Goal: Task Accomplishment & Management: Manage account settings

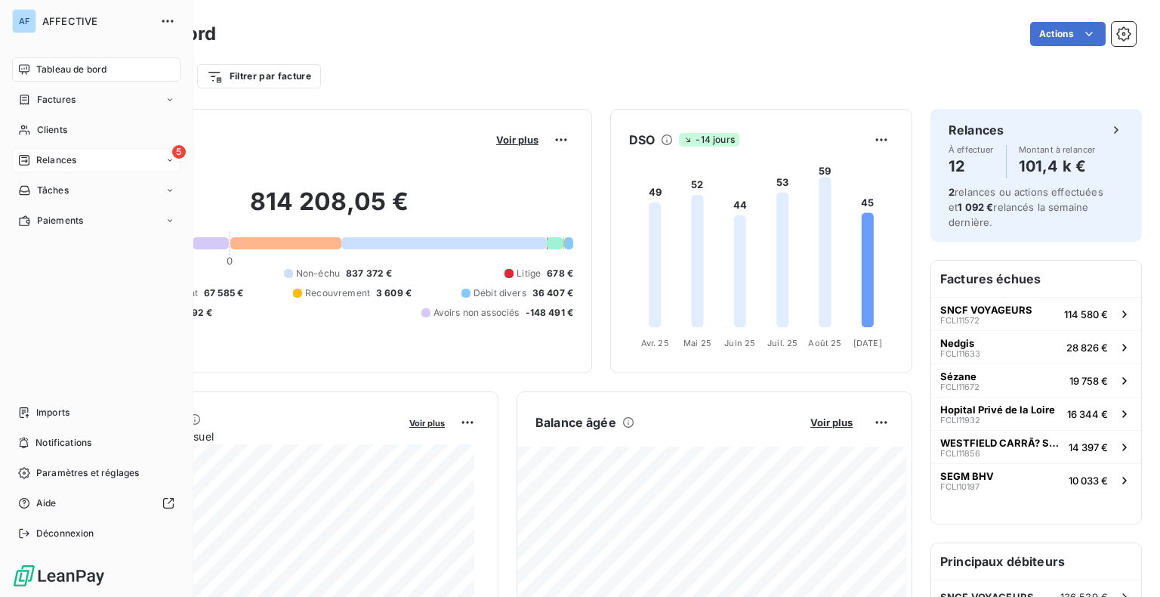
click at [97, 159] on div "5 Relances" at bounding box center [96, 160] width 168 height 24
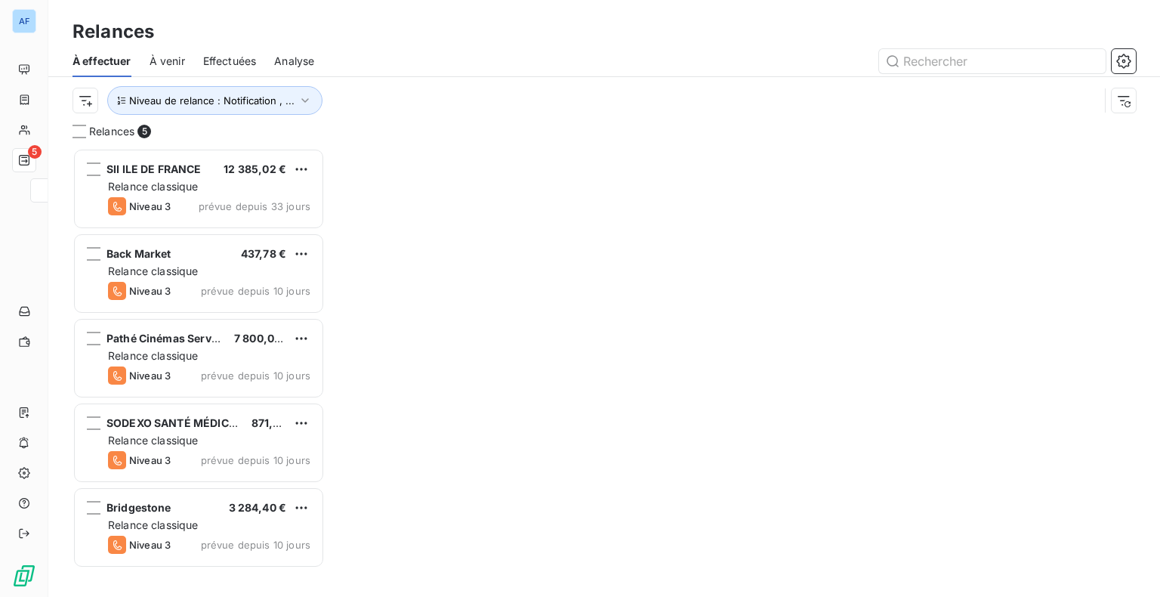
click at [480, 22] on div "Relances" at bounding box center [604, 31] width 1112 height 27
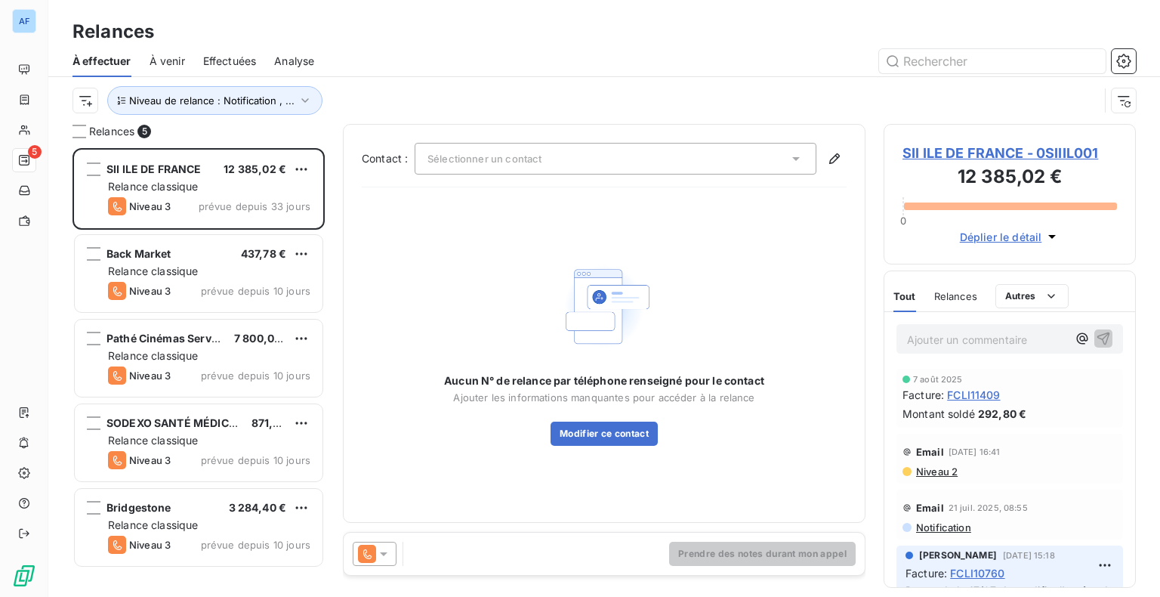
scroll to position [437, 240]
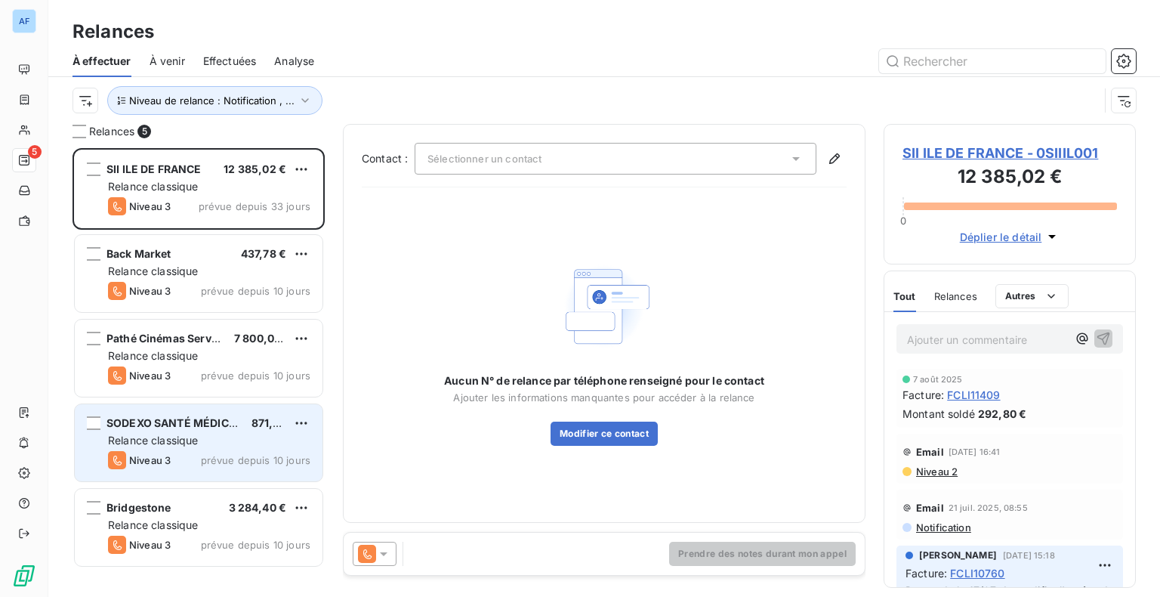
click at [214, 431] on div "SODEXO SANTÉ MÉDICO SOCIAL 871,92 € Relance classique Niveau 3 prévue depuis 10…" at bounding box center [199, 442] width 248 height 77
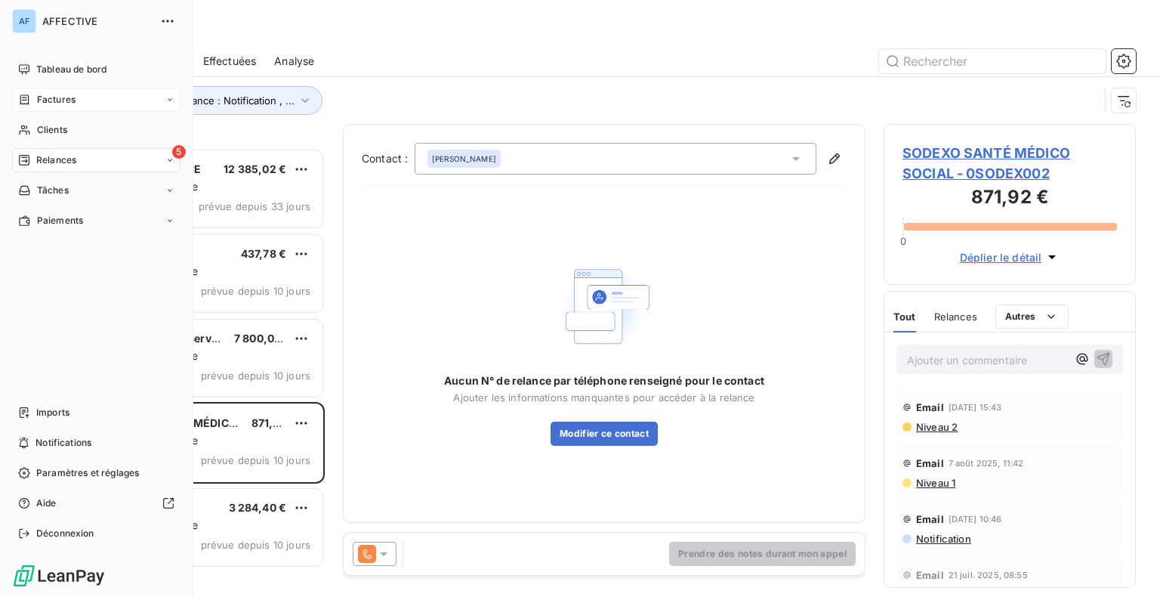
click at [48, 100] on span "Factures" at bounding box center [56, 100] width 39 height 14
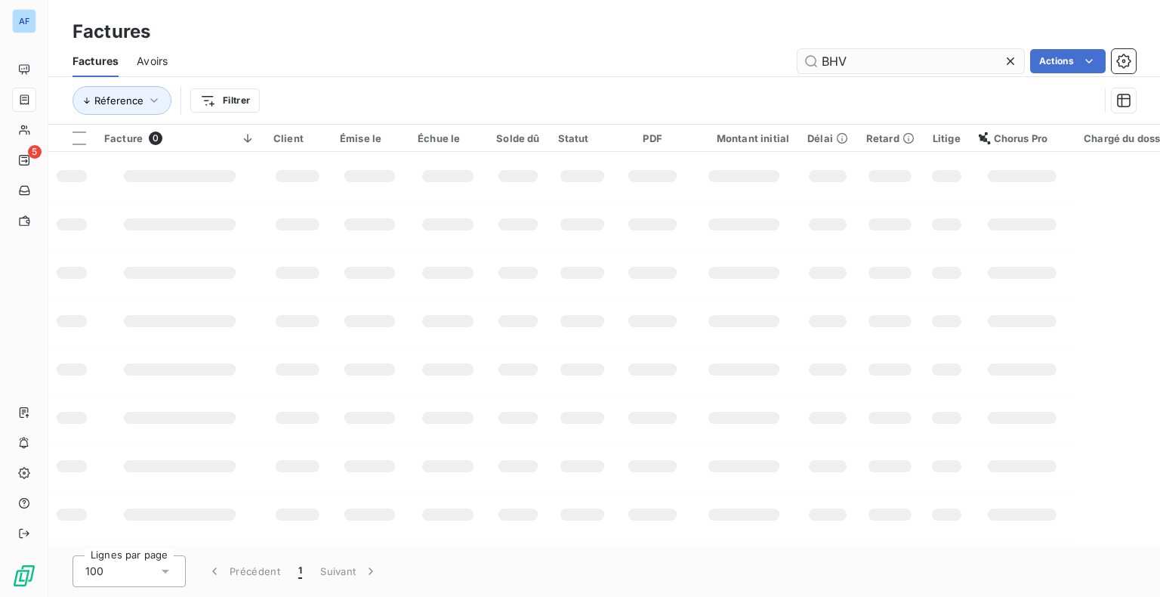
drag, startPoint x: 921, startPoint y: 62, endPoint x: 817, endPoint y: 62, distance: 104.2
click at [817, 62] on input "BHV" at bounding box center [911, 61] width 227 height 24
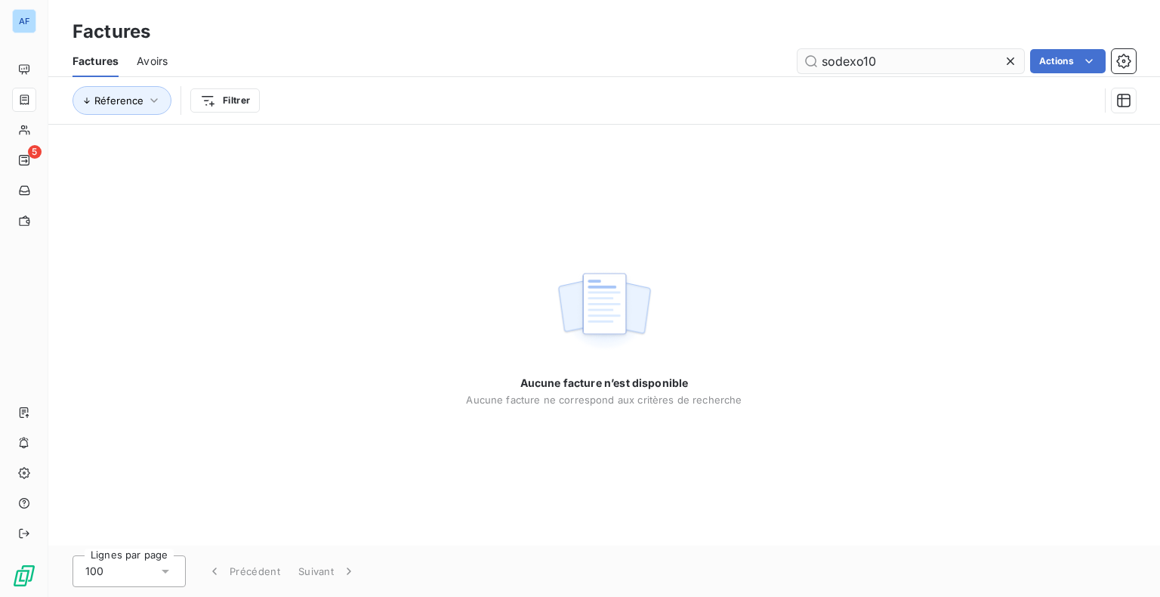
click at [817, 62] on input "sodexo10" at bounding box center [911, 61] width 227 height 24
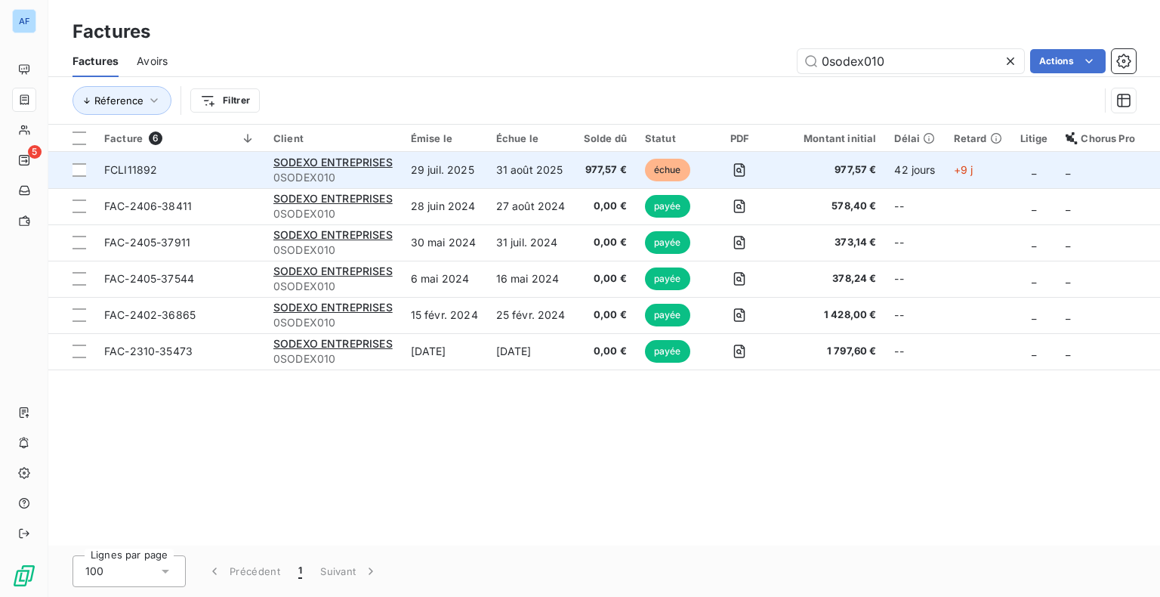
type input "0sodex010"
click at [533, 176] on td "31 août 2025" at bounding box center [531, 170] width 88 height 36
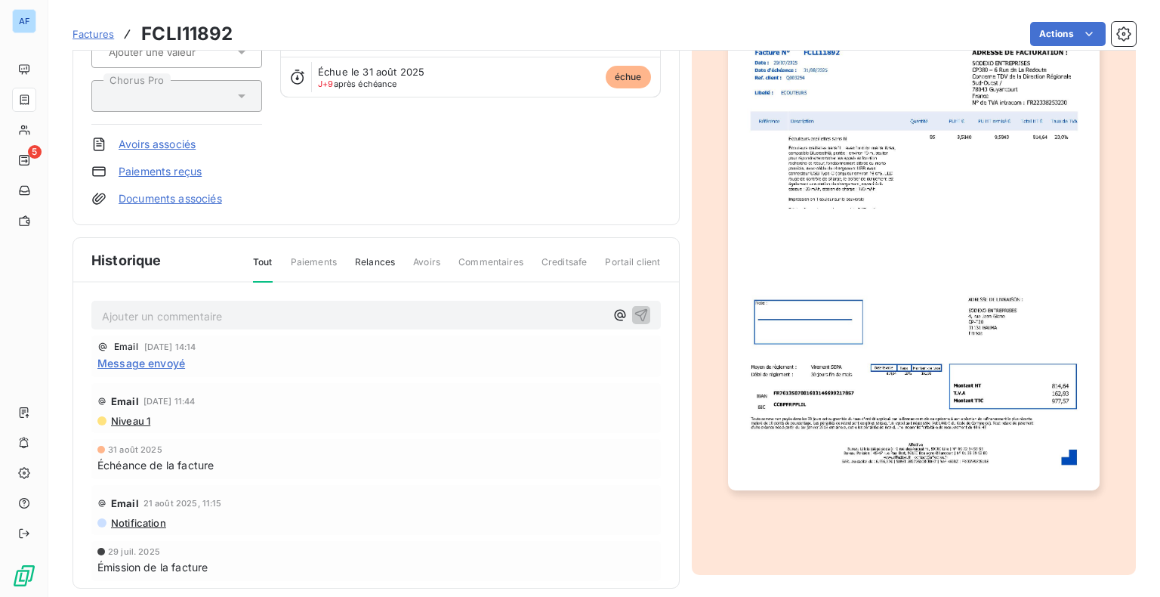
scroll to position [193, 0]
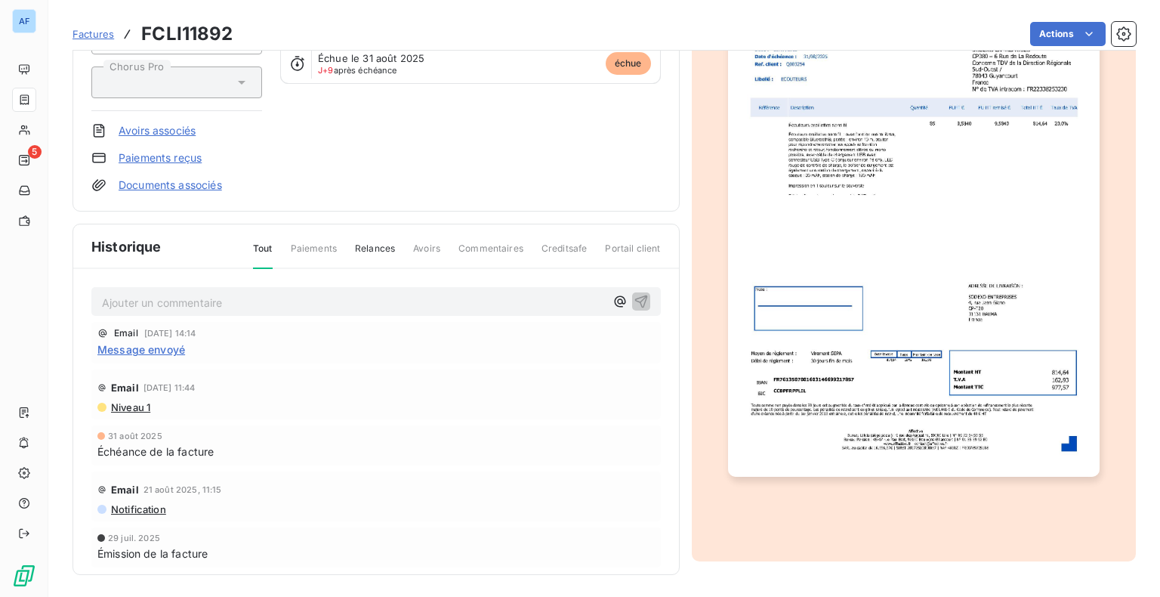
click at [893, 287] on img "button" at bounding box center [914, 213] width 372 height 525
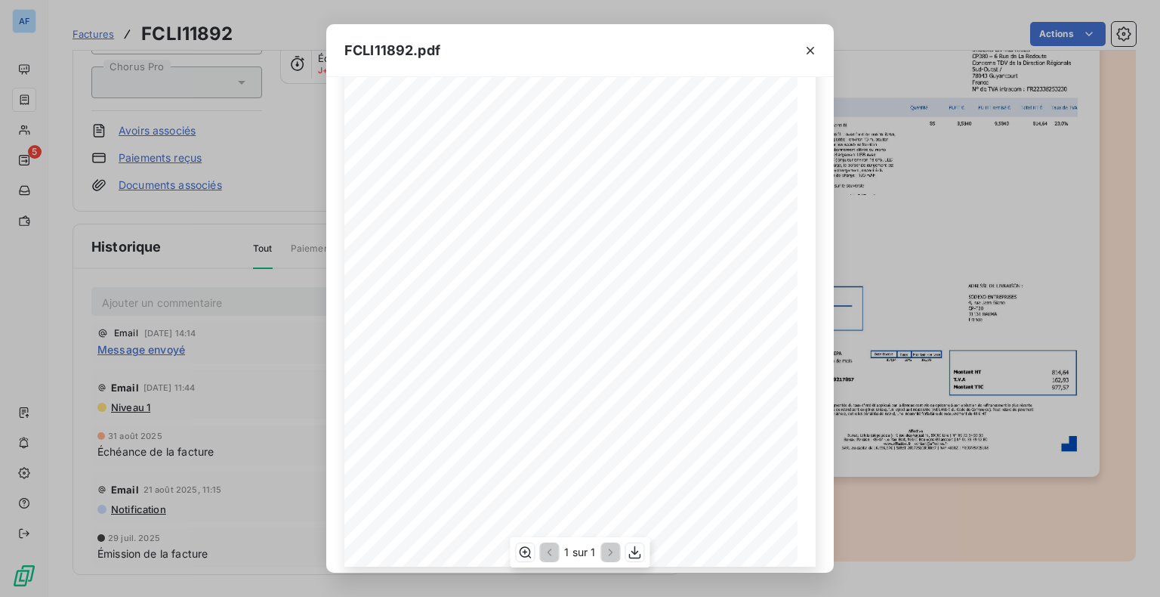
scroll to position [181, 0]
click at [809, 49] on icon "button" at bounding box center [811, 51] width 8 height 8
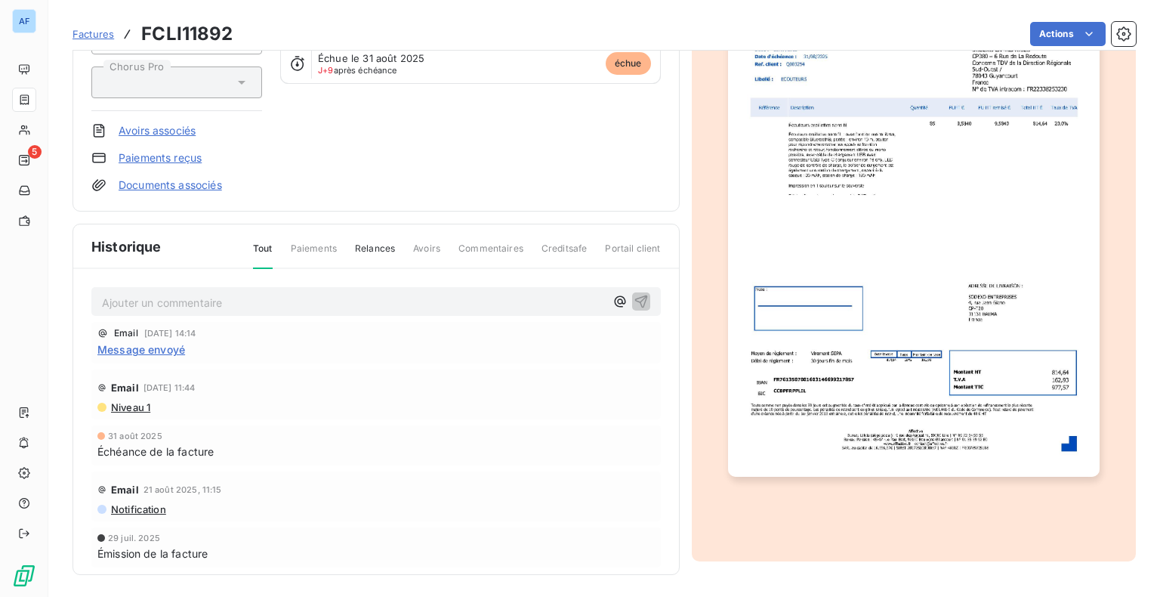
scroll to position [0, 0]
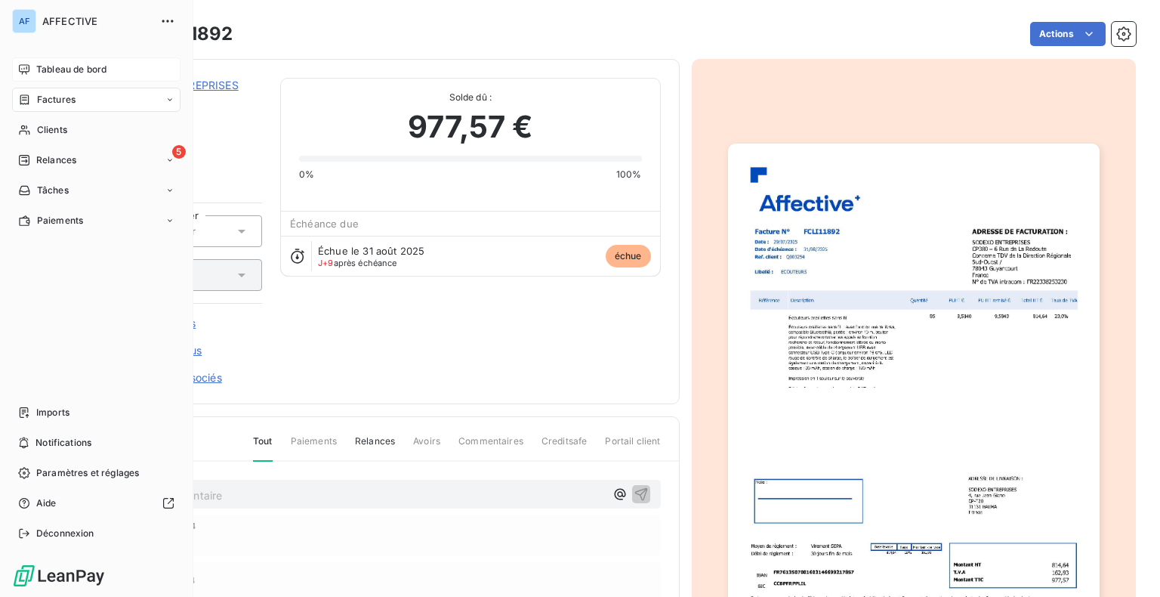
click at [24, 71] on icon at bounding box center [24, 69] width 12 height 12
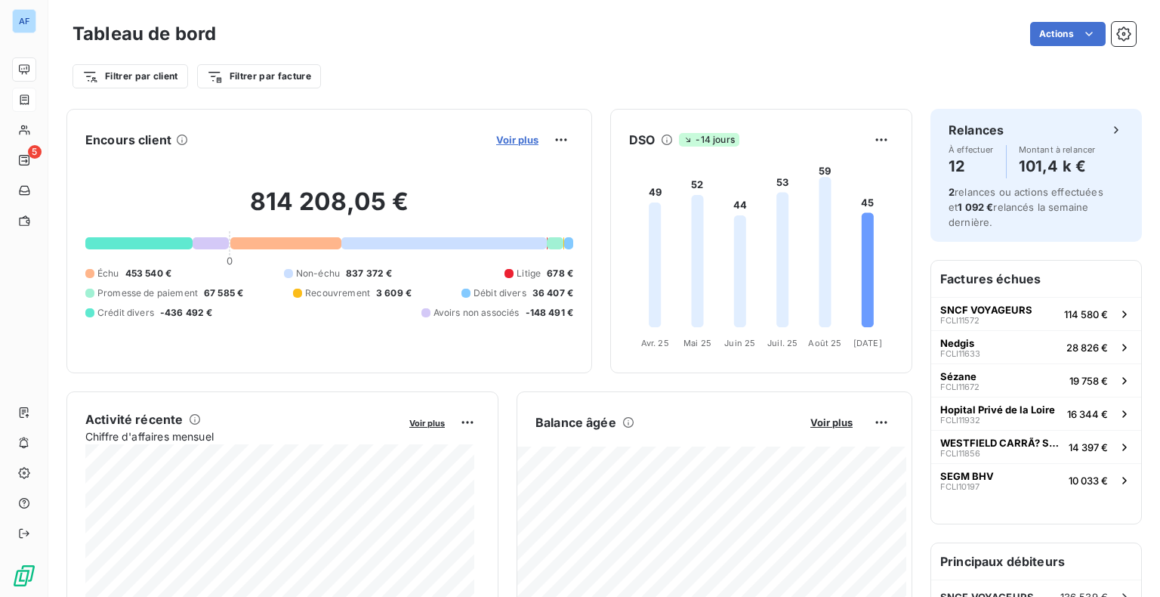
click at [501, 141] on span "Voir plus" at bounding box center [517, 140] width 42 height 12
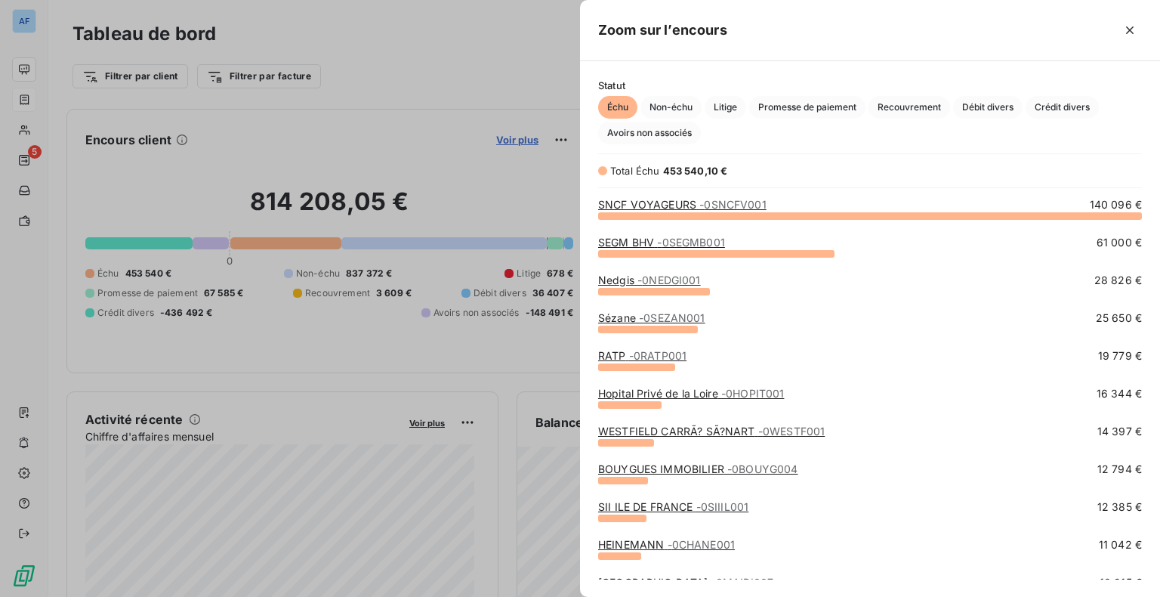
scroll to position [370, 568]
click at [673, 114] on span "Non-échu" at bounding box center [670, 107] width 61 height 23
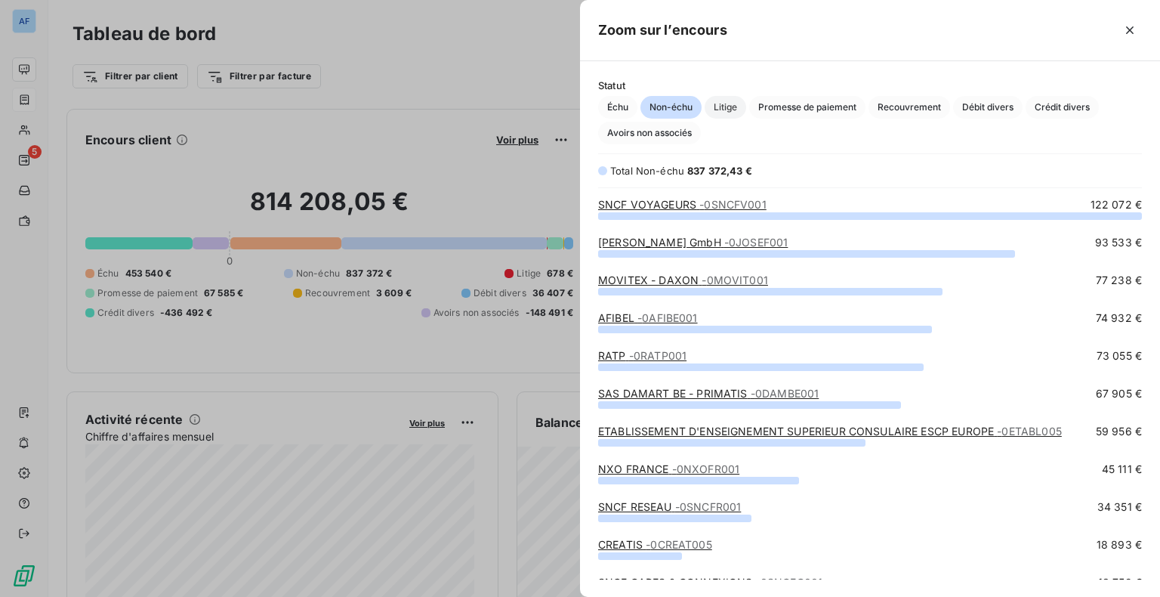
click at [714, 113] on span "Litige" at bounding box center [726, 107] width 42 height 23
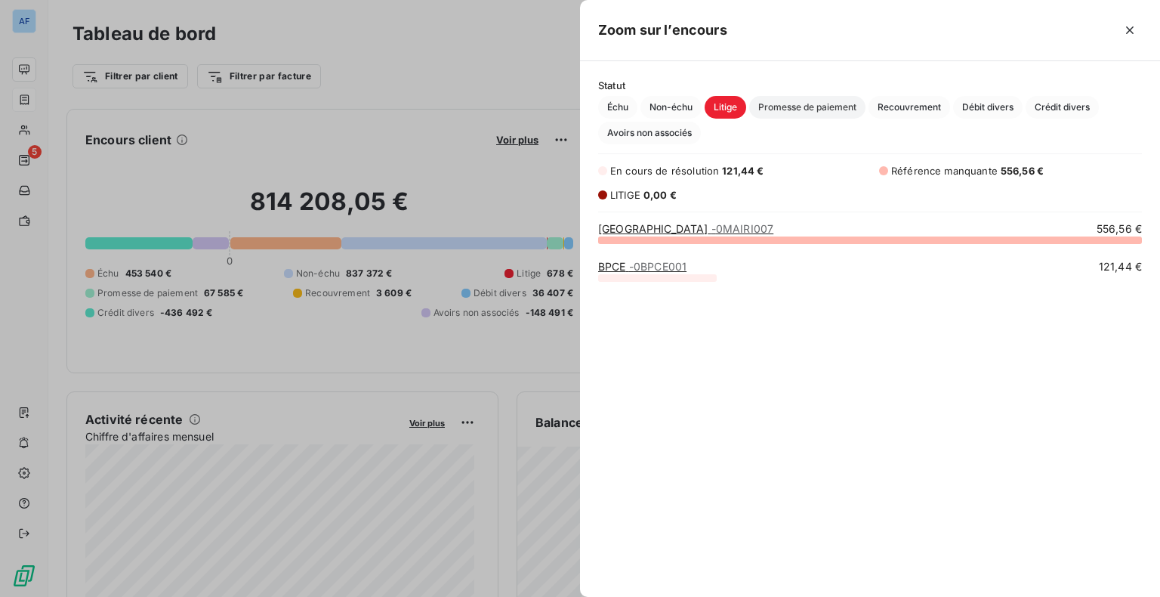
scroll to position [346, 568]
click at [776, 114] on span "Promesse de paiement" at bounding box center [807, 107] width 116 height 23
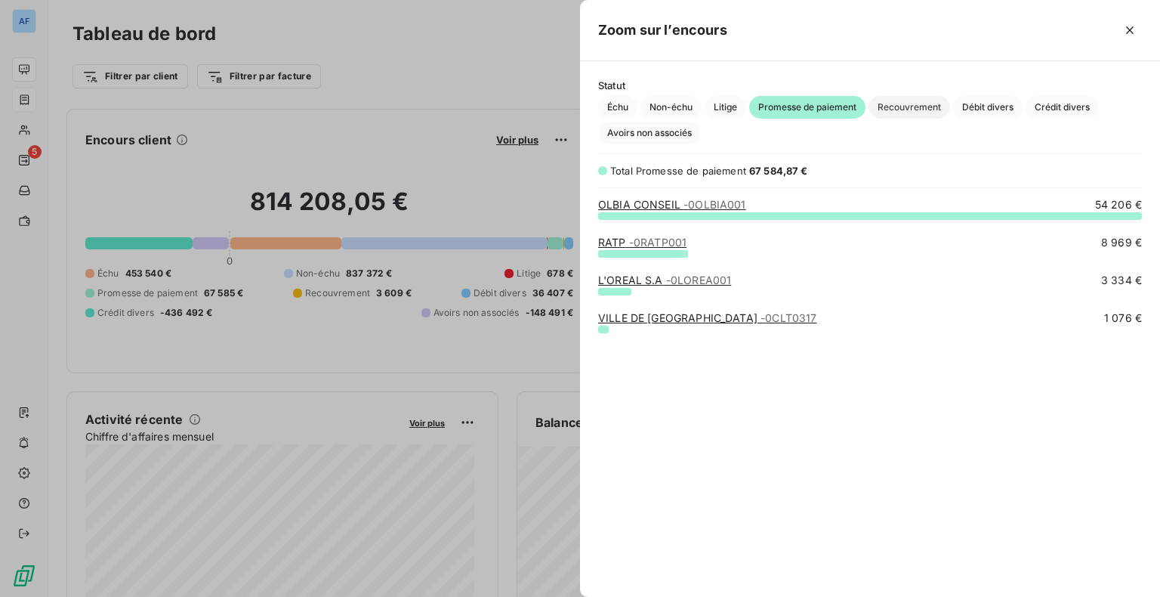
scroll to position [370, 568]
click at [893, 115] on span "Recouvrement" at bounding box center [910, 107] width 82 height 23
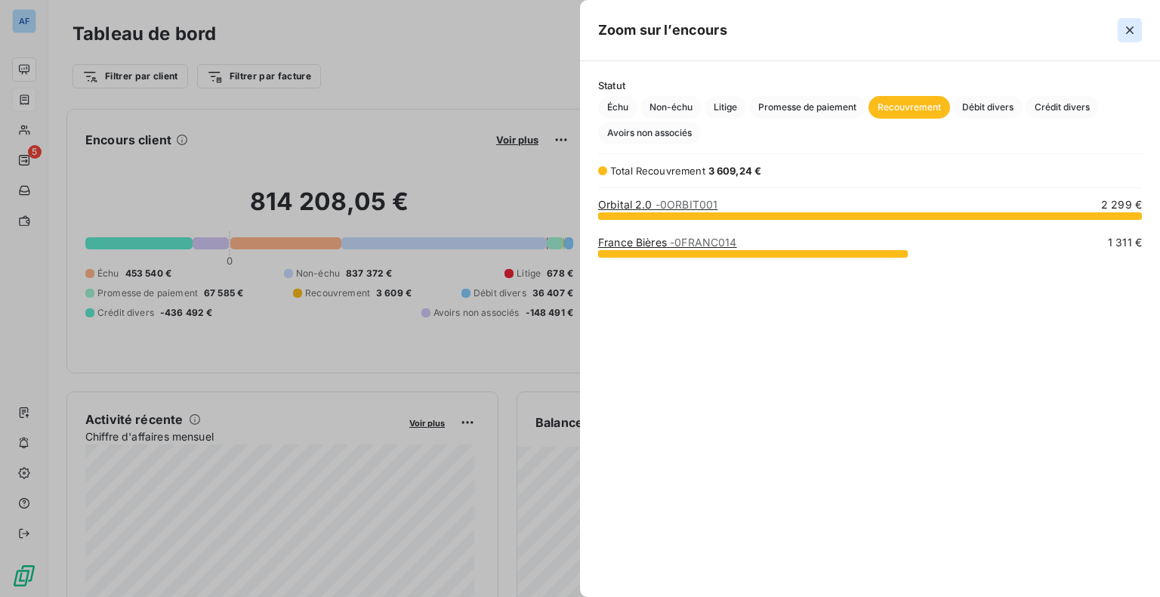
click at [1130, 34] on icon "button" at bounding box center [1129, 30] width 15 height 15
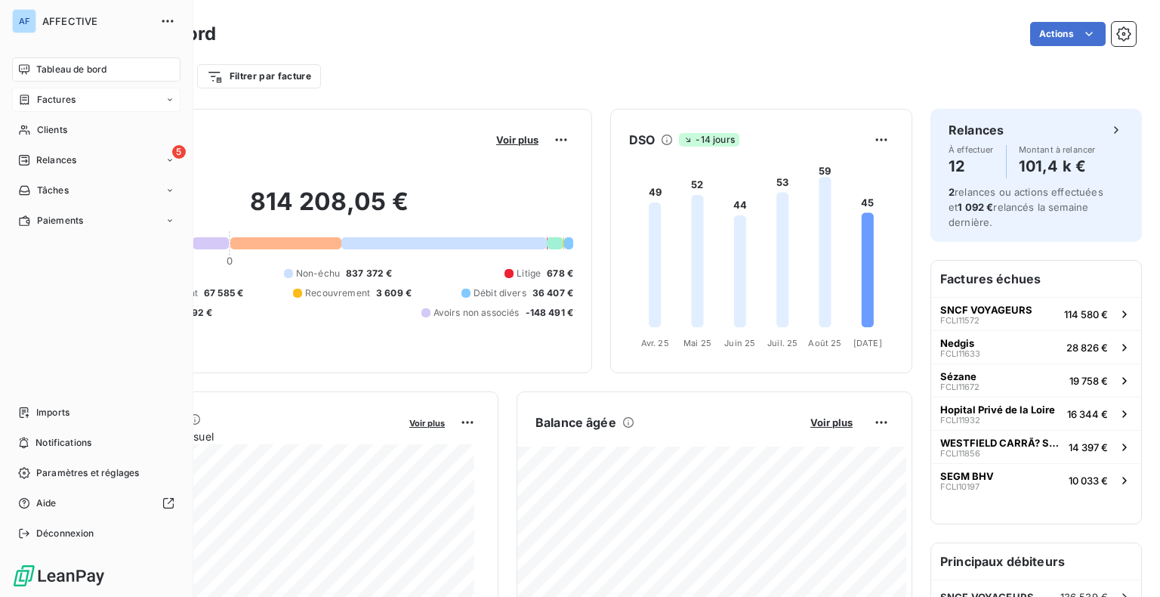
click at [27, 104] on icon at bounding box center [24, 100] width 13 height 12
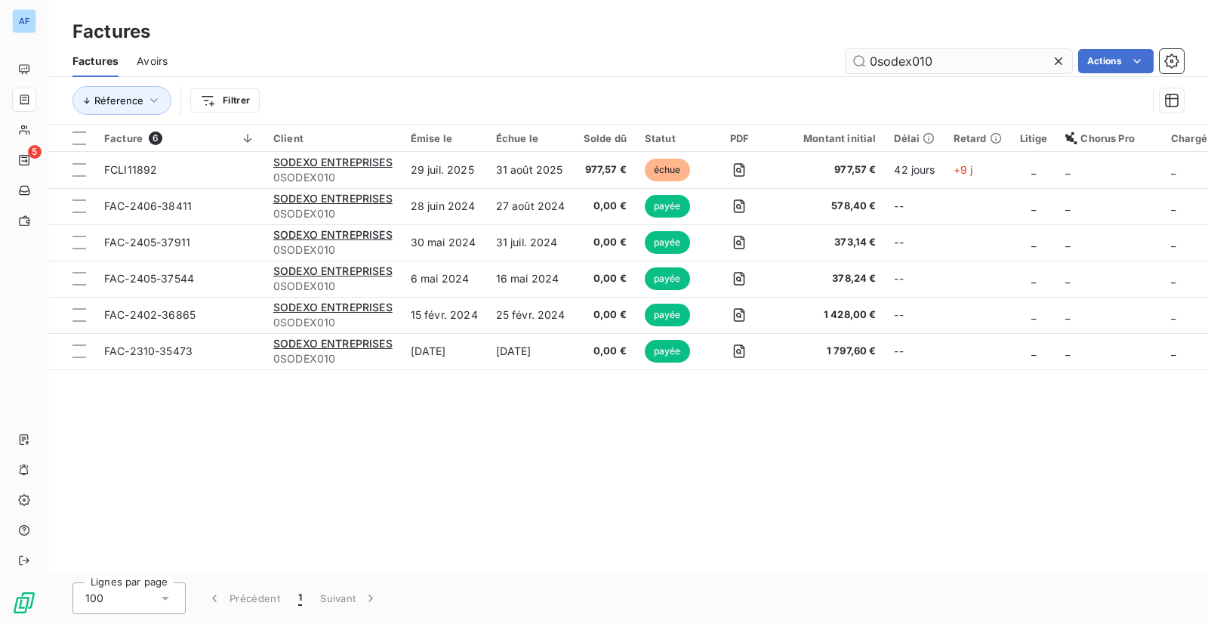
drag, startPoint x: 967, startPoint y: 60, endPoint x: 885, endPoint y: 64, distance: 81.7
click at [885, 64] on input "0sodex010" at bounding box center [959, 61] width 227 height 24
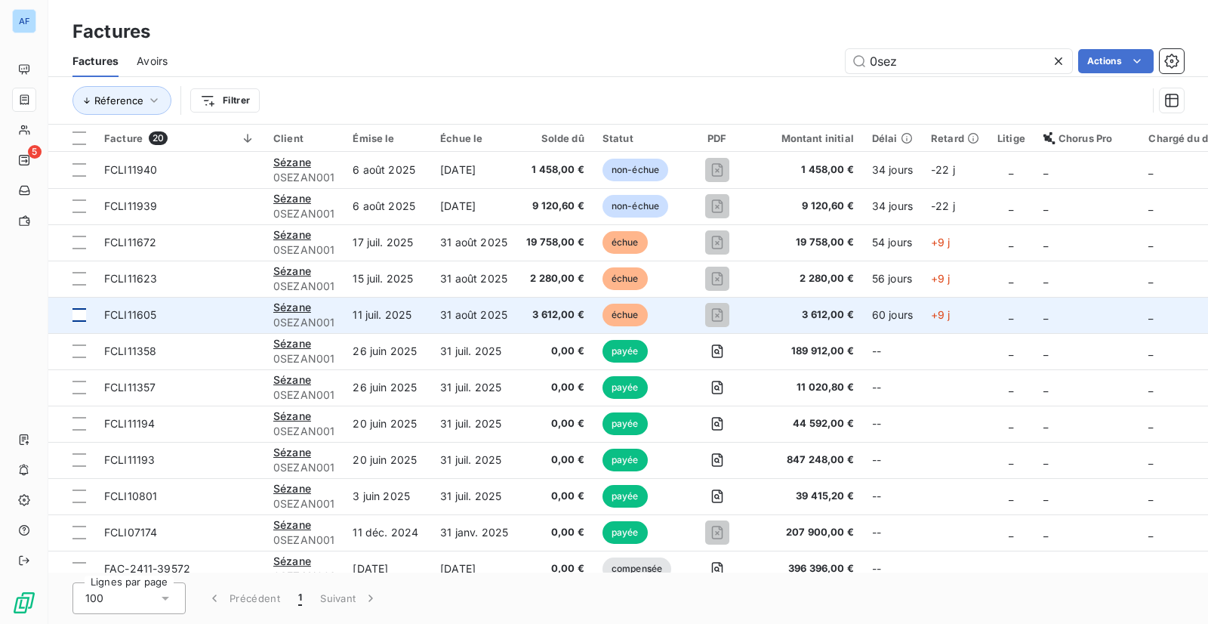
type input "0sez"
click at [76, 315] on div at bounding box center [80, 315] width 14 height 14
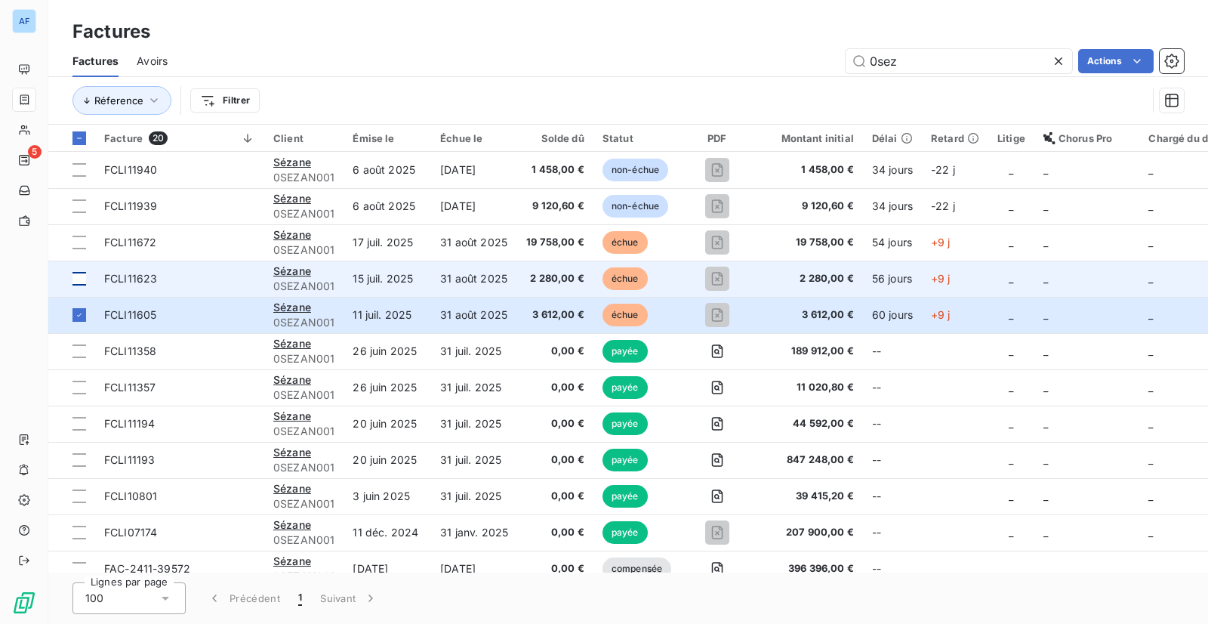
click at [82, 279] on div at bounding box center [80, 279] width 14 height 14
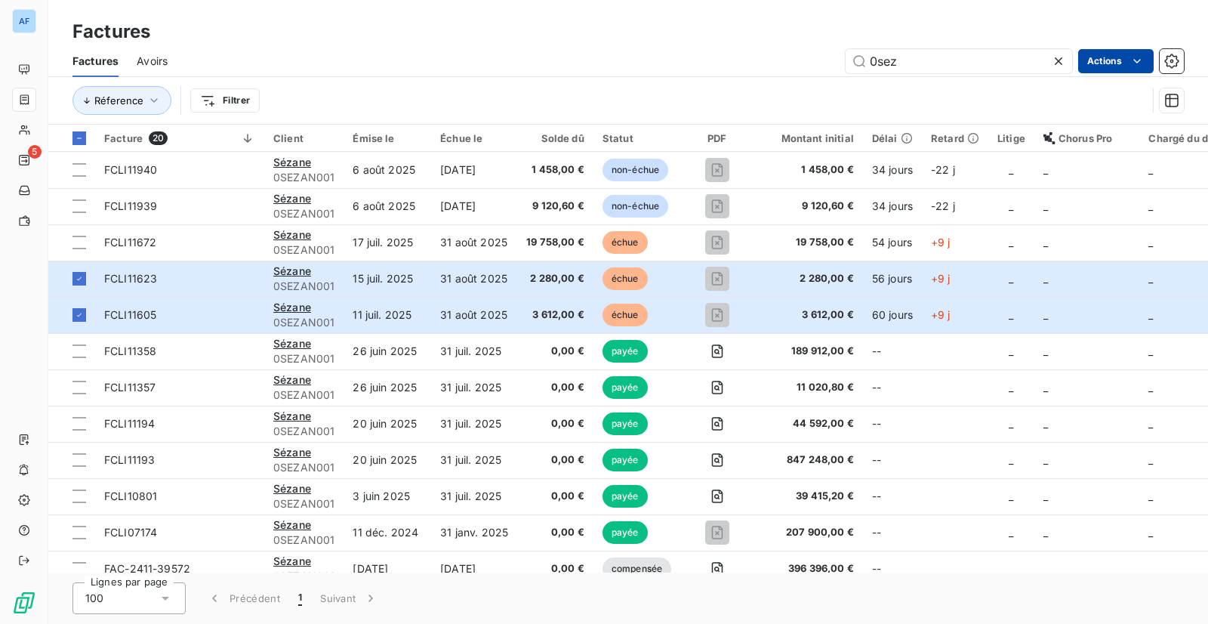
click at [1104, 63] on html "AF 5 Factures Factures Avoirs 0sez Actions Réference Filtrer Facture 20 Client …" at bounding box center [604, 312] width 1208 height 624
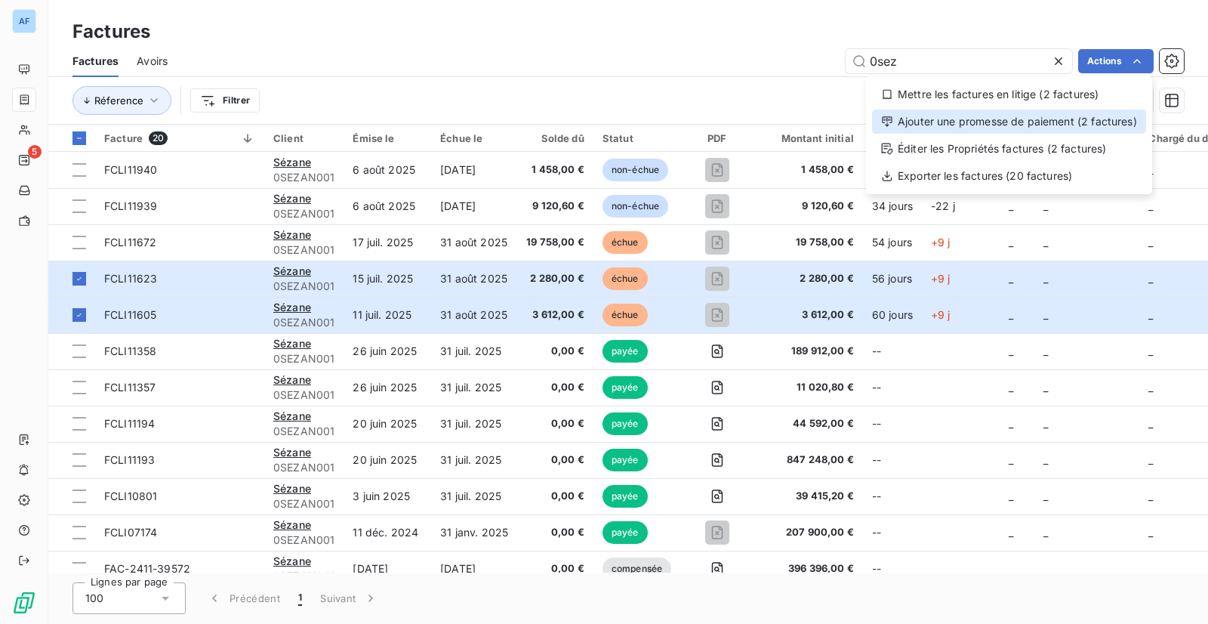
click at [1035, 117] on div "Ajouter une promesse de paiement (2 factures)" at bounding box center [1009, 122] width 274 height 24
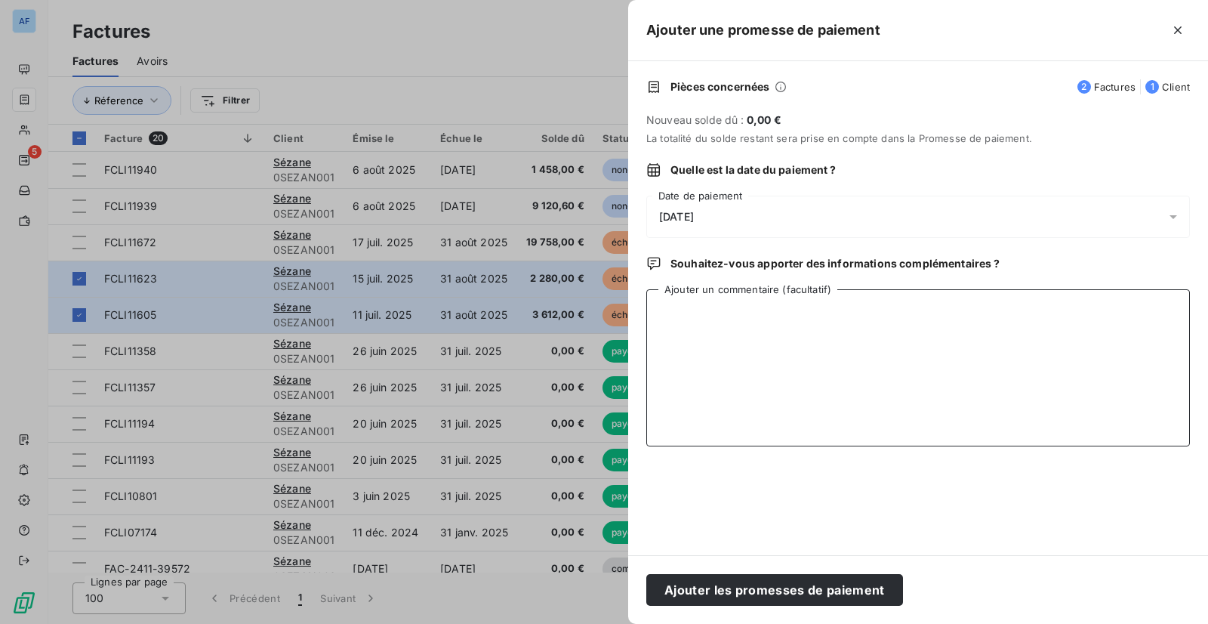
click at [763, 366] on textarea "Ajouter un commentaire (facultatif)" at bounding box center [919, 367] width 544 height 157
type textarea "BPN 08/09"
click at [751, 214] on div "[DATE]" at bounding box center [919, 217] width 544 height 42
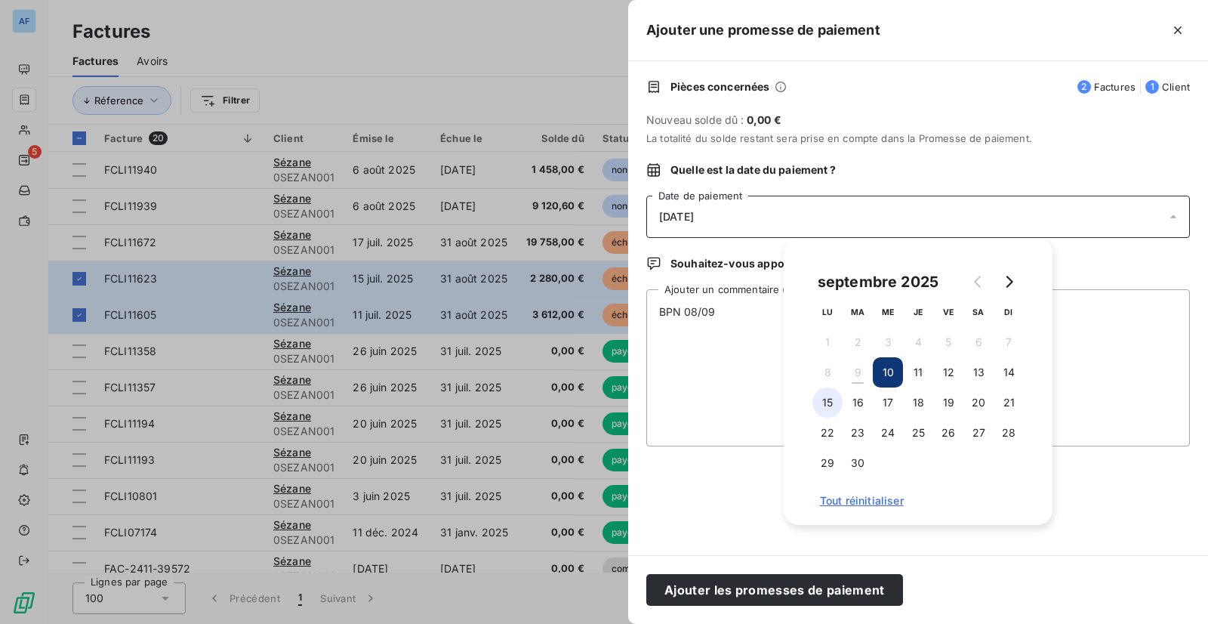
click at [830, 406] on button "15" at bounding box center [828, 402] width 30 height 30
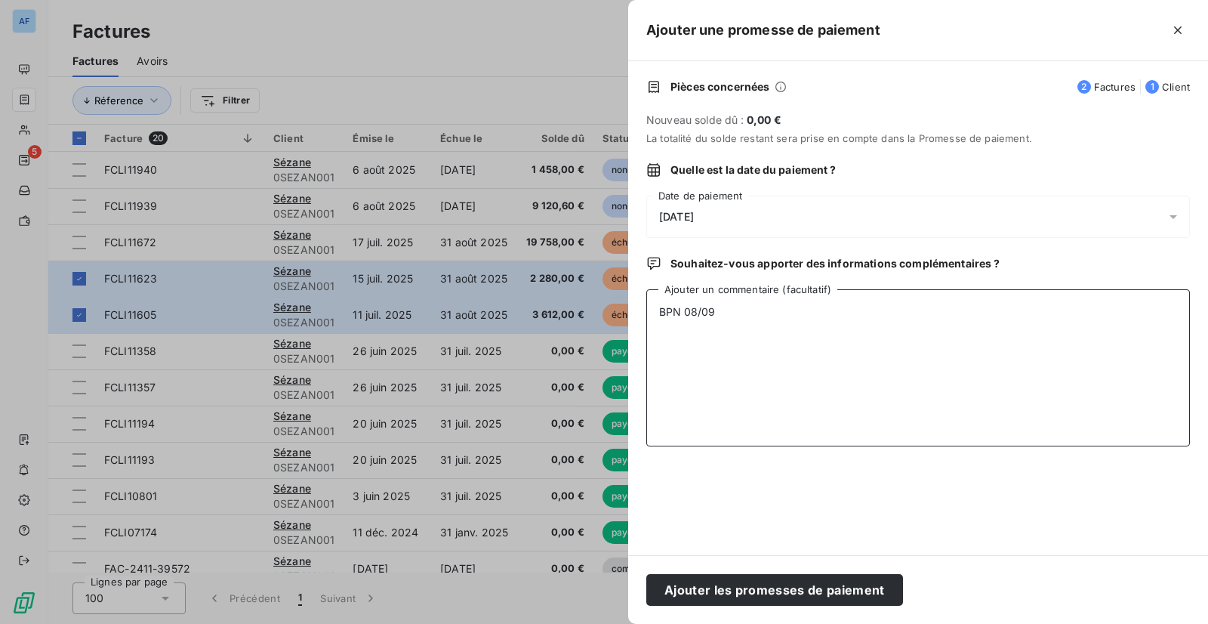
click at [696, 395] on textarea "BPN 08/09" at bounding box center [919, 367] width 544 height 157
click at [786, 591] on button "Ajouter les promesses de paiement" at bounding box center [775, 590] width 257 height 32
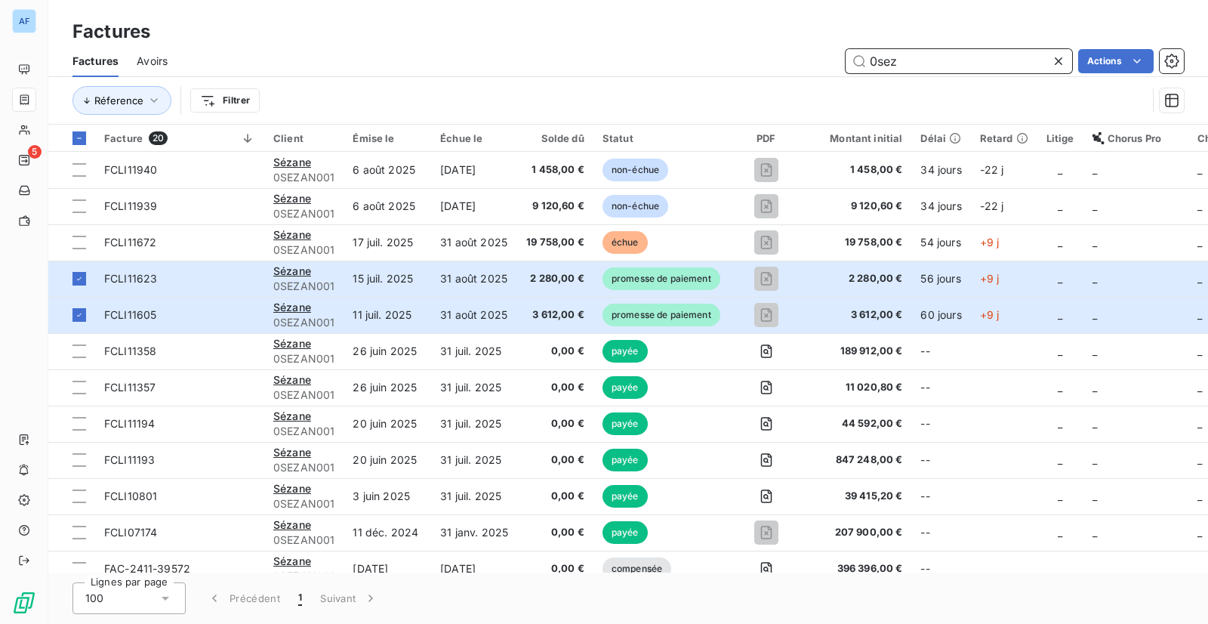
drag, startPoint x: 939, startPoint y: 70, endPoint x: 835, endPoint y: 60, distance: 103.9
click at [835, 60] on div "0sez Actions" at bounding box center [685, 61] width 998 height 24
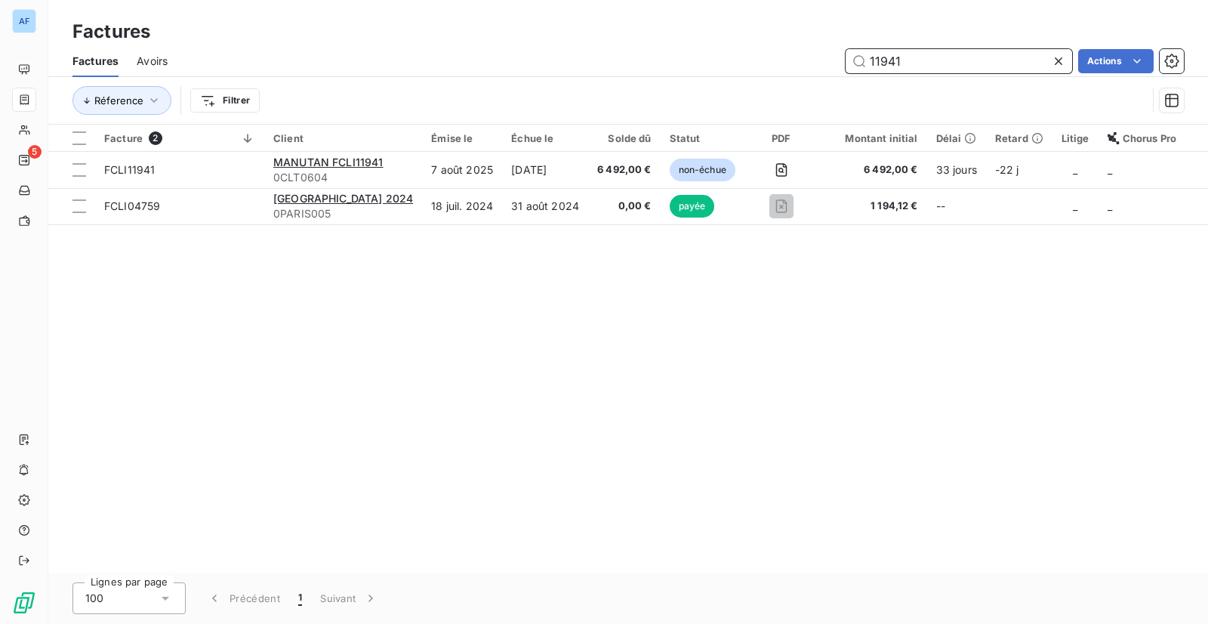
drag, startPoint x: 920, startPoint y: 56, endPoint x: 847, endPoint y: 65, distance: 73.1
click at [847, 65] on input "11941" at bounding box center [959, 61] width 227 height 24
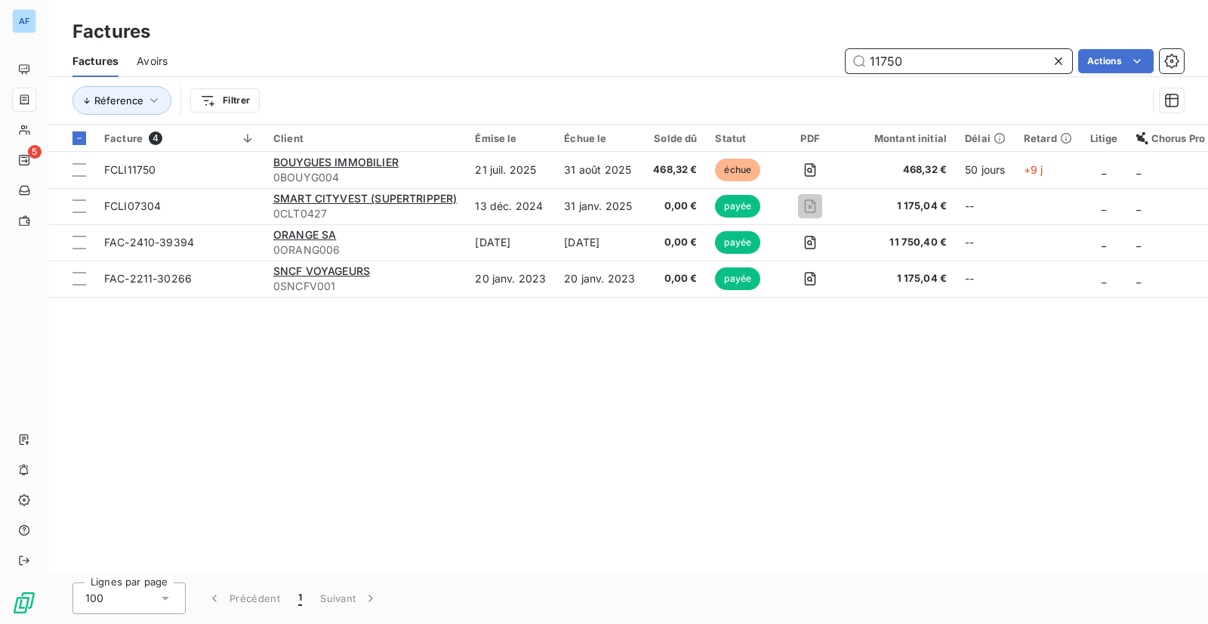
drag, startPoint x: 930, startPoint y: 66, endPoint x: 860, endPoint y: 66, distance: 69.5
click at [860, 66] on input "11750" at bounding box center [959, 61] width 227 height 24
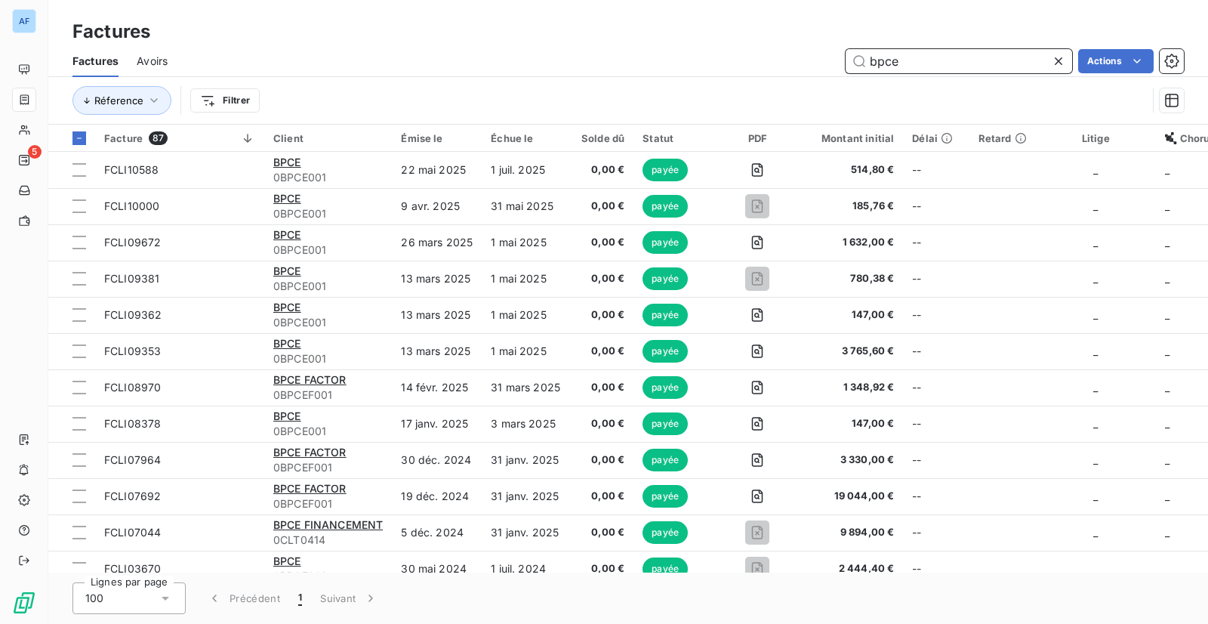
drag, startPoint x: 903, startPoint y: 66, endPoint x: 819, endPoint y: 64, distance: 83.9
click at [819, 64] on div "bpce Actions" at bounding box center [685, 61] width 998 height 24
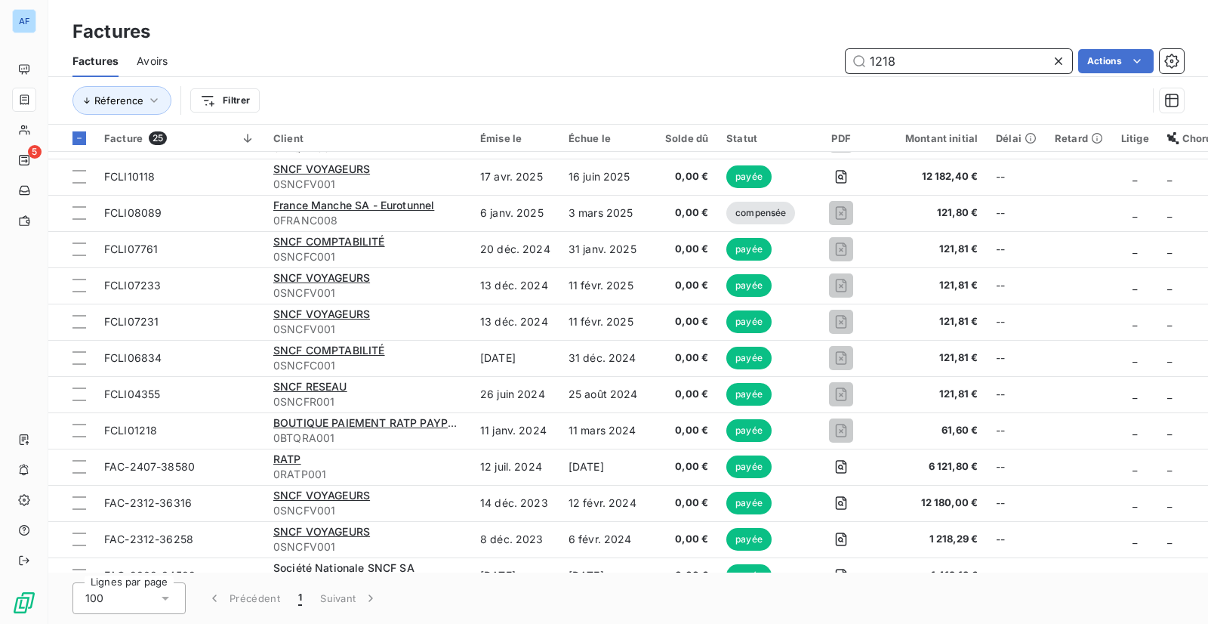
scroll to position [492, 0]
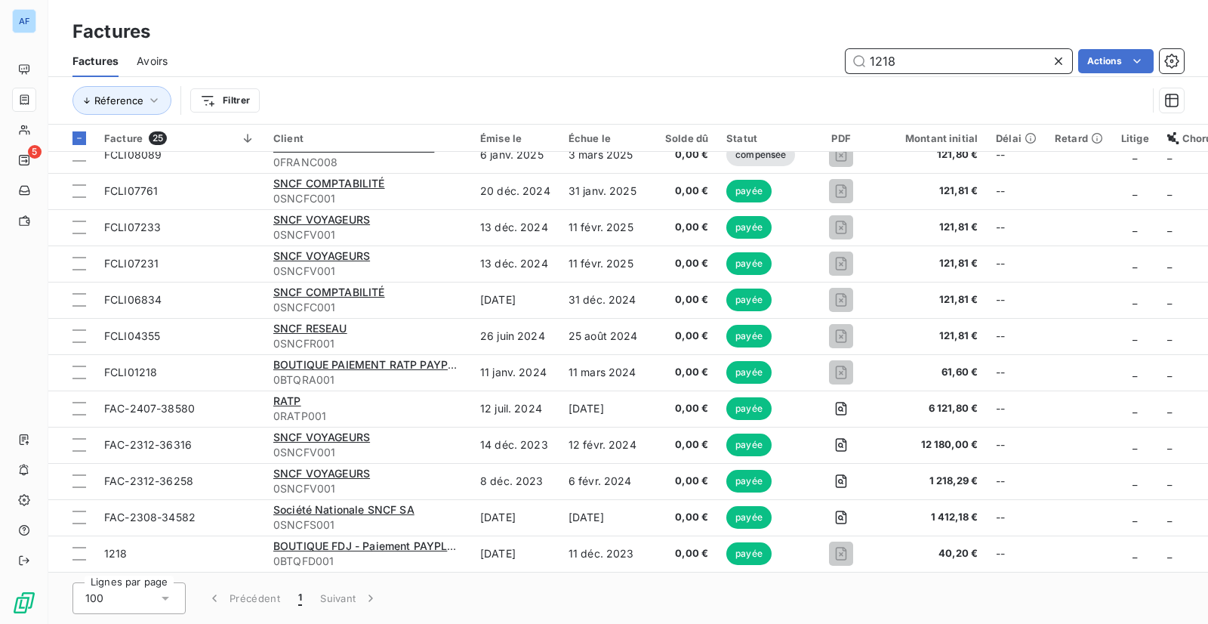
drag, startPoint x: 924, startPoint y: 66, endPoint x: 853, endPoint y: 67, distance: 71.8
click at [853, 67] on input "1218" at bounding box center [959, 61] width 227 height 24
type input "11572"
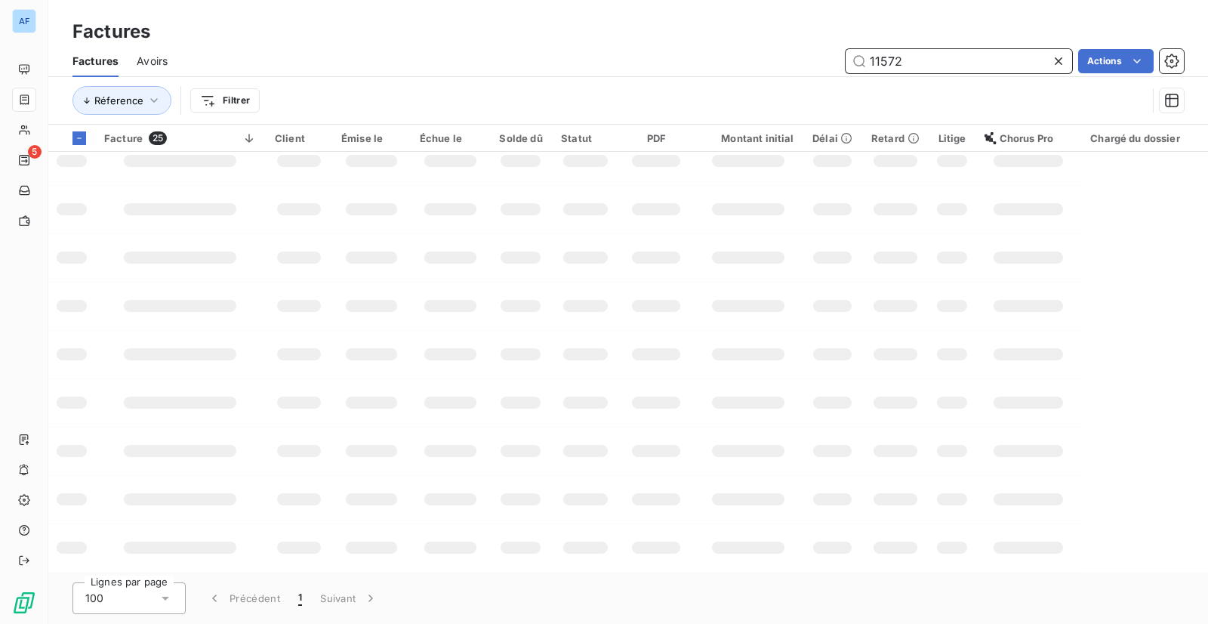
scroll to position [0, 0]
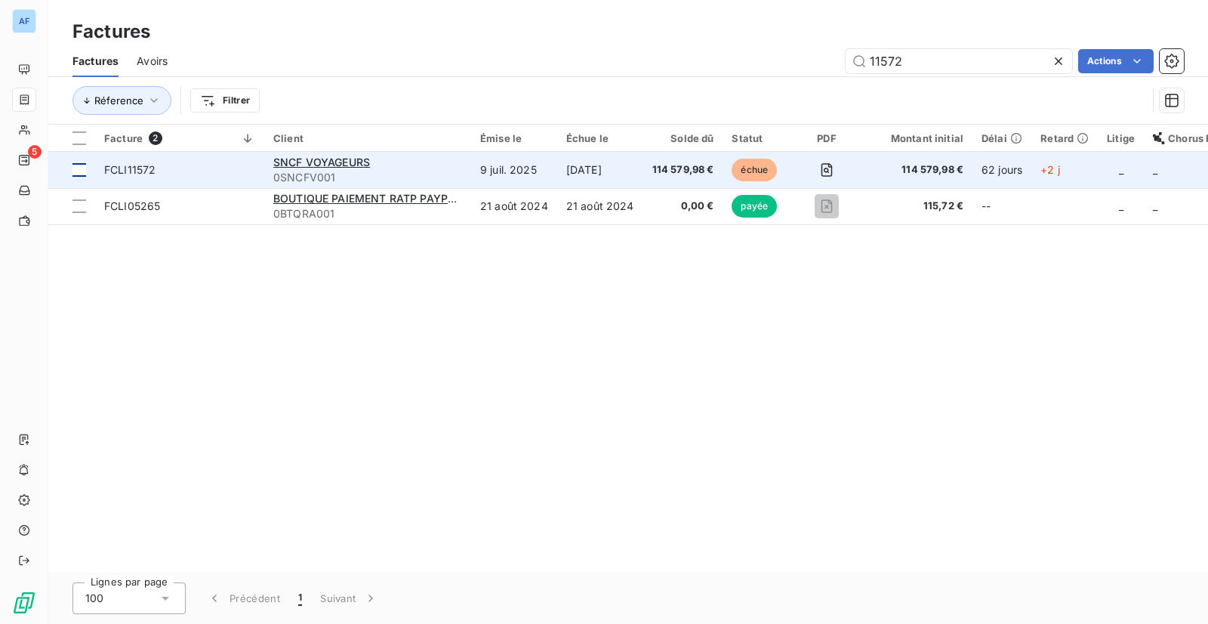
click at [82, 169] on div at bounding box center [80, 170] width 14 height 14
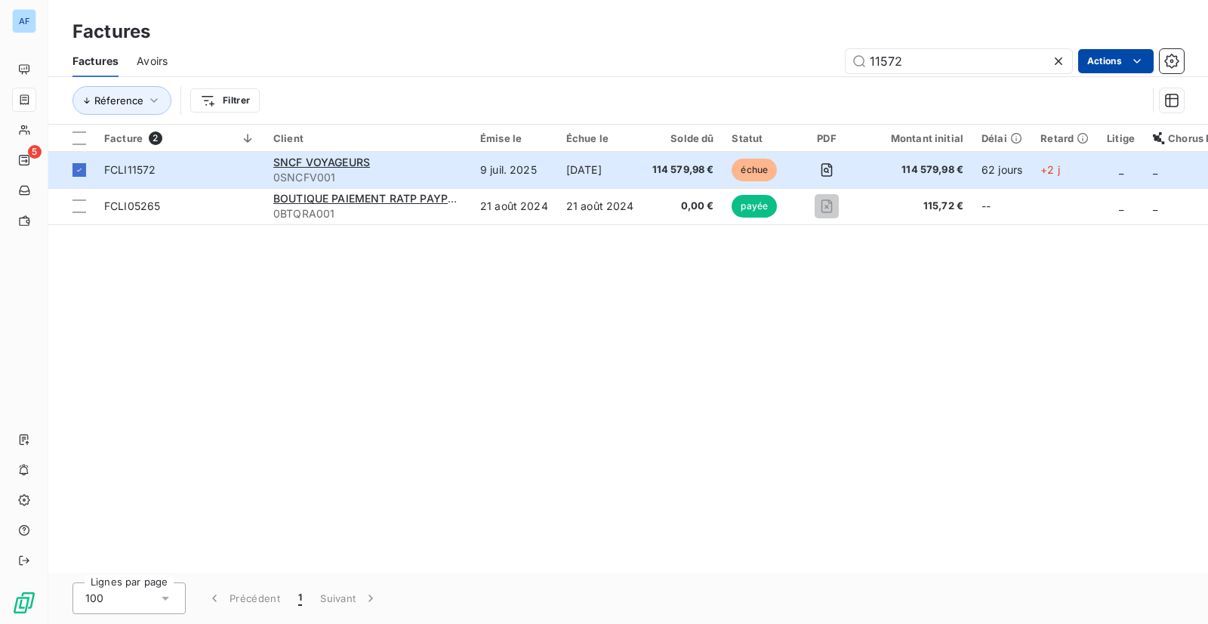
click at [1105, 63] on html "AF 5 Factures Factures Avoirs 11572 Actions Réference Filtrer Facture 2 Client …" at bounding box center [604, 312] width 1208 height 624
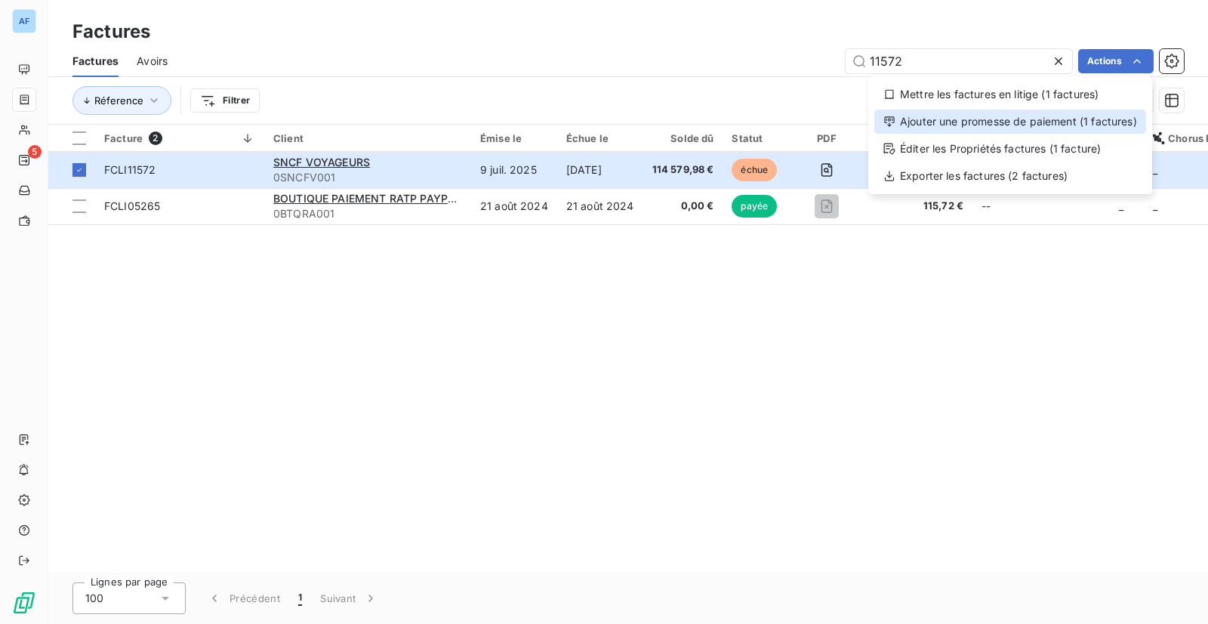
click at [1066, 122] on div "Ajouter une promesse de paiement (1 factures)" at bounding box center [1011, 122] width 272 height 24
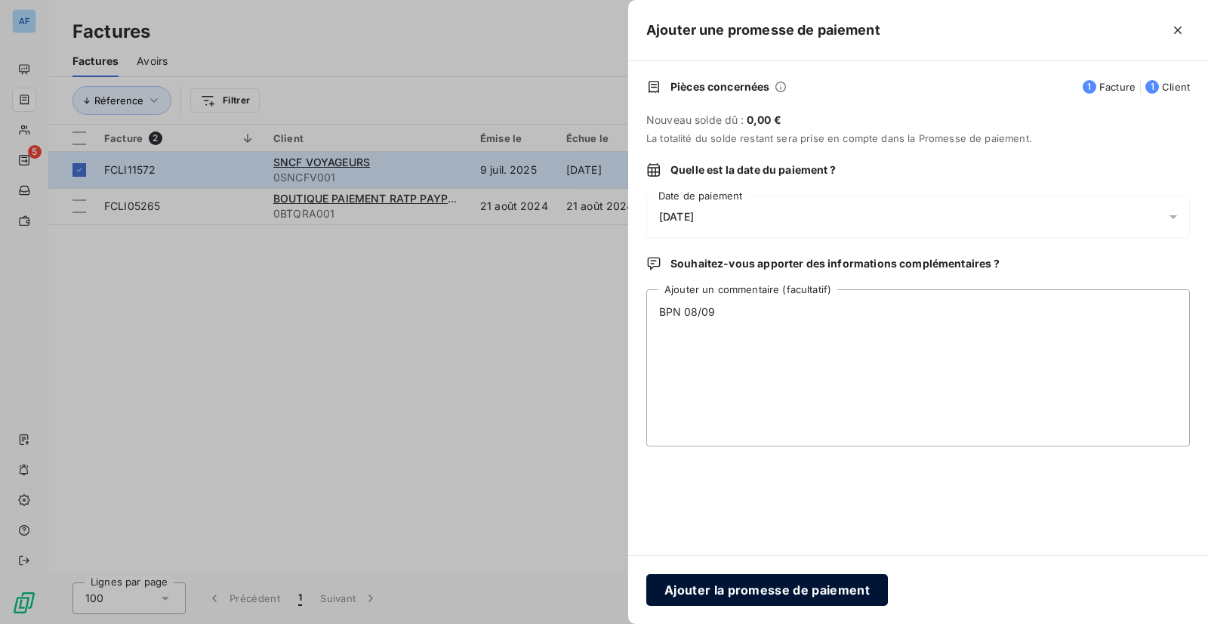
click at [742, 594] on button "Ajouter la promesse de paiement" at bounding box center [768, 590] width 242 height 32
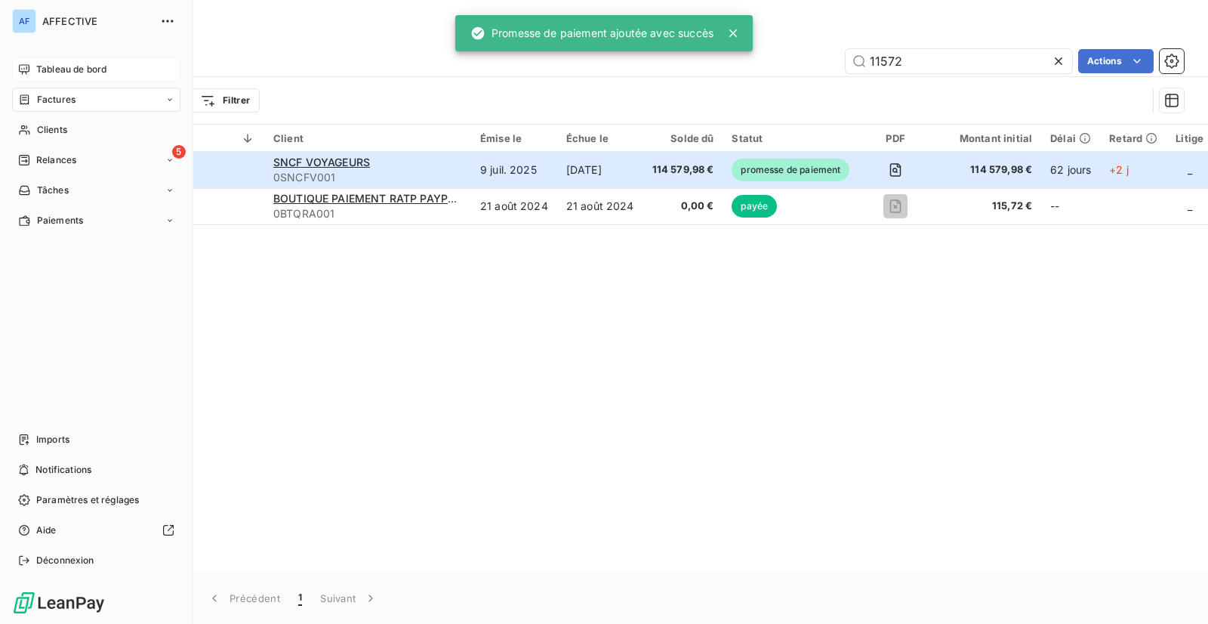
click at [39, 60] on div "Tableau de bord" at bounding box center [96, 69] width 168 height 24
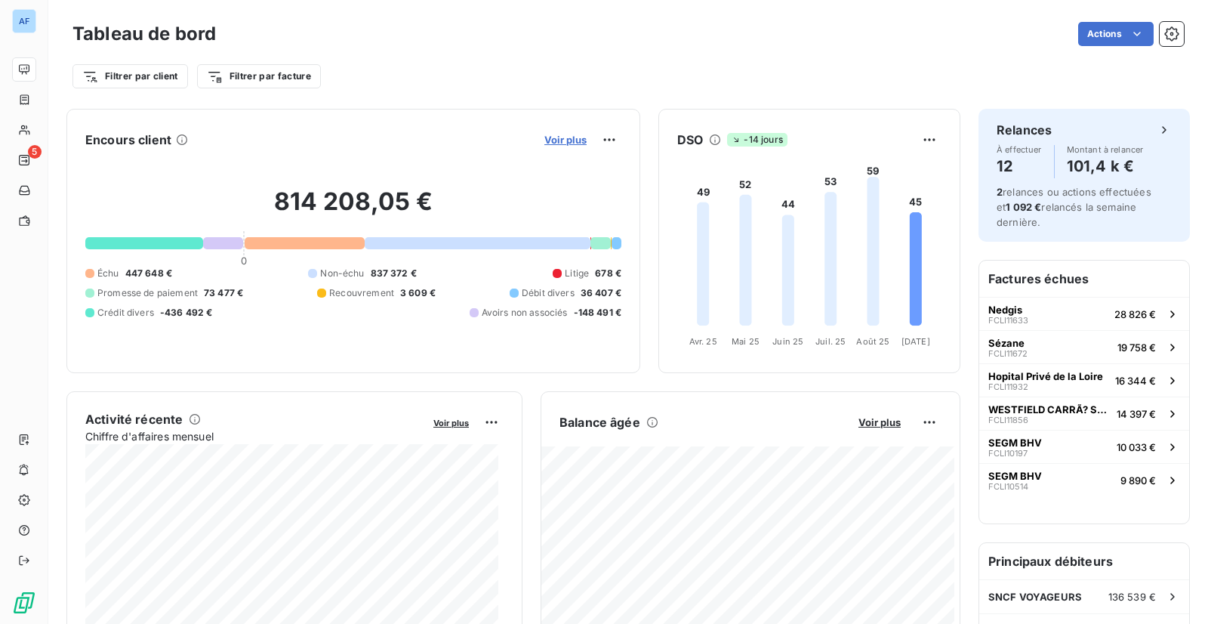
click at [560, 138] on span "Voir plus" at bounding box center [566, 140] width 42 height 12
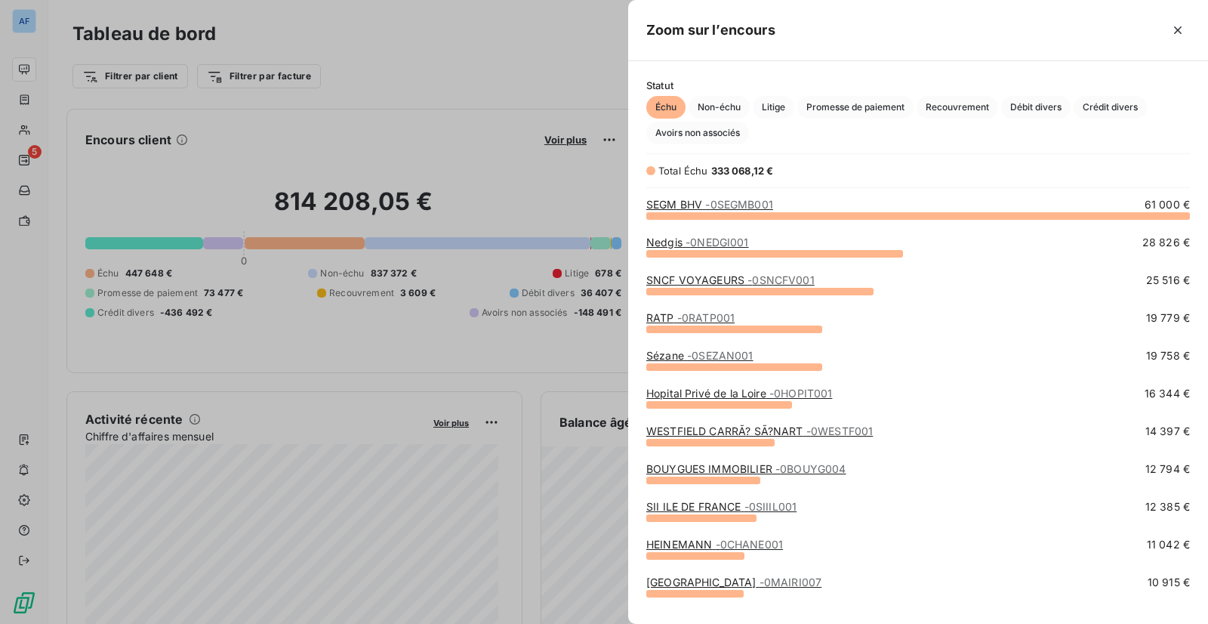
scroll to position [397, 569]
click at [866, 105] on span "Promesse de paiement" at bounding box center [856, 107] width 116 height 23
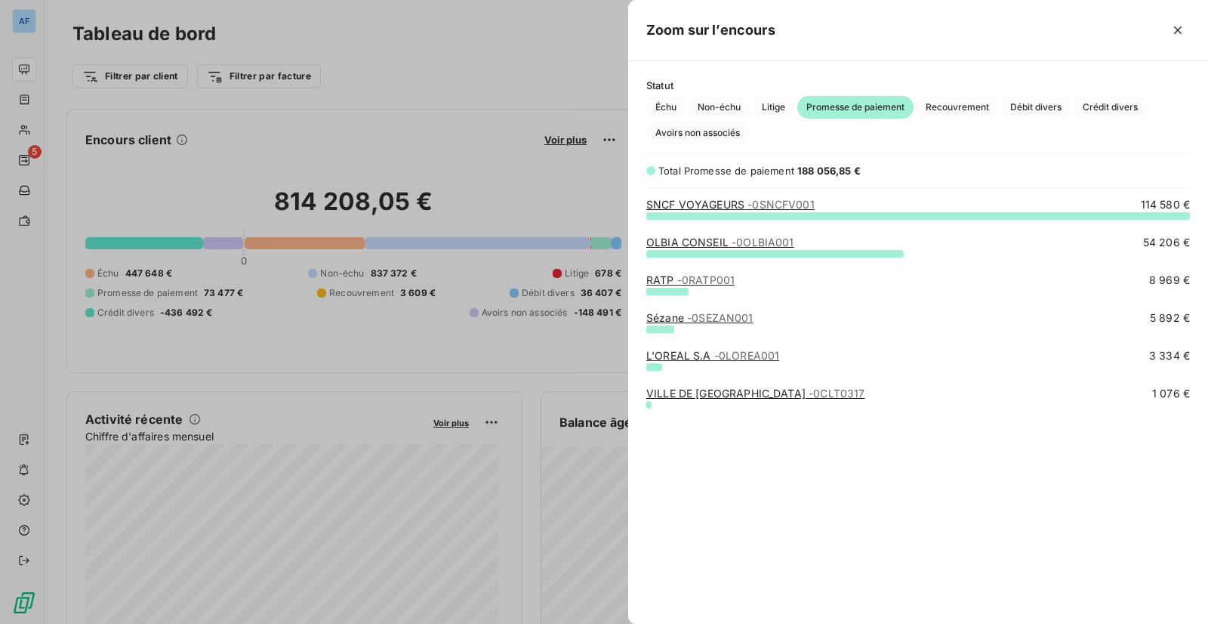
click at [34, 74] on div at bounding box center [604, 312] width 1208 height 624
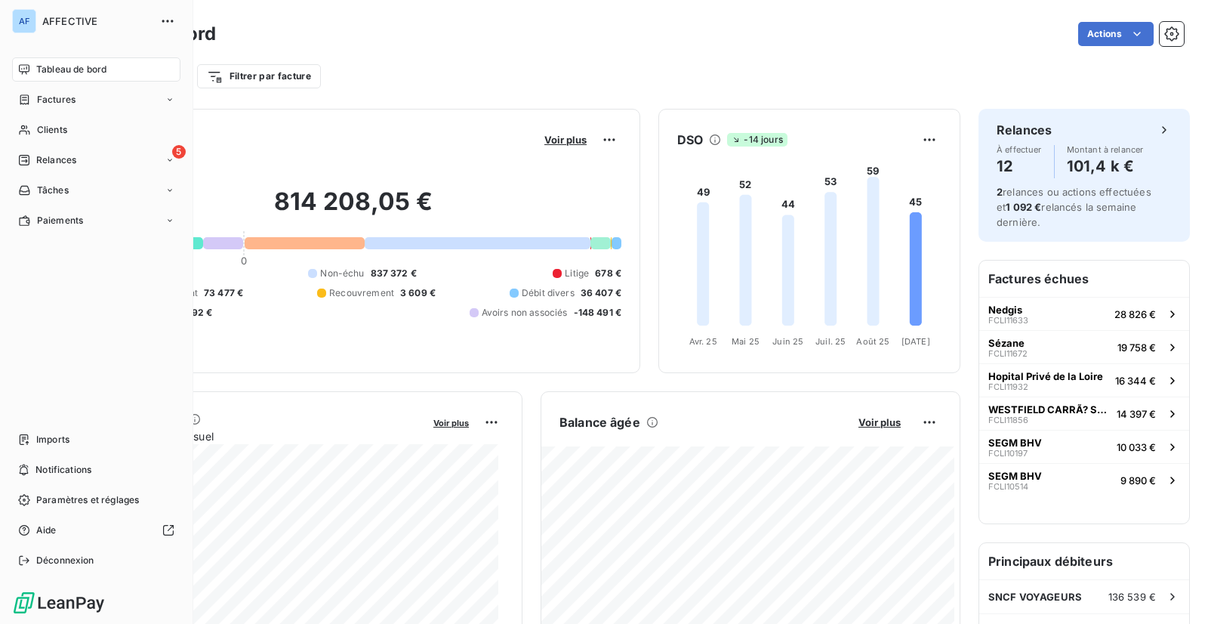
click at [25, 65] on icon at bounding box center [24, 69] width 11 height 10
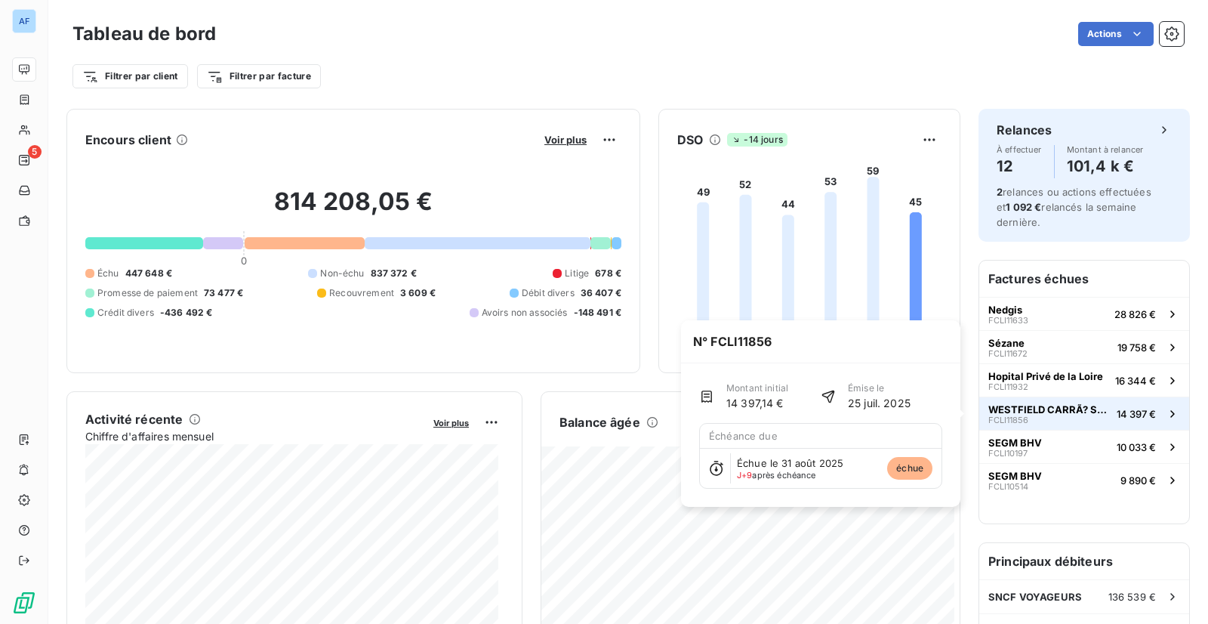
click at [1117, 417] on span "14 397 €" at bounding box center [1136, 414] width 39 height 12
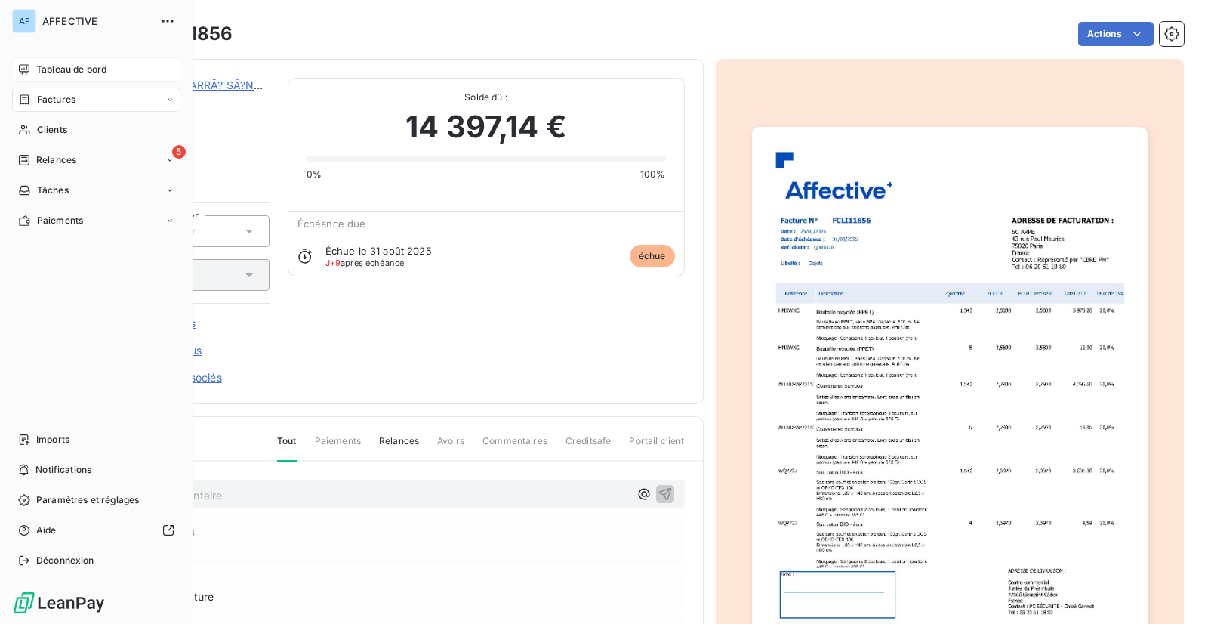
click at [20, 68] on icon at bounding box center [24, 69] width 11 height 10
